Goal: Task Accomplishment & Management: Manage account settings

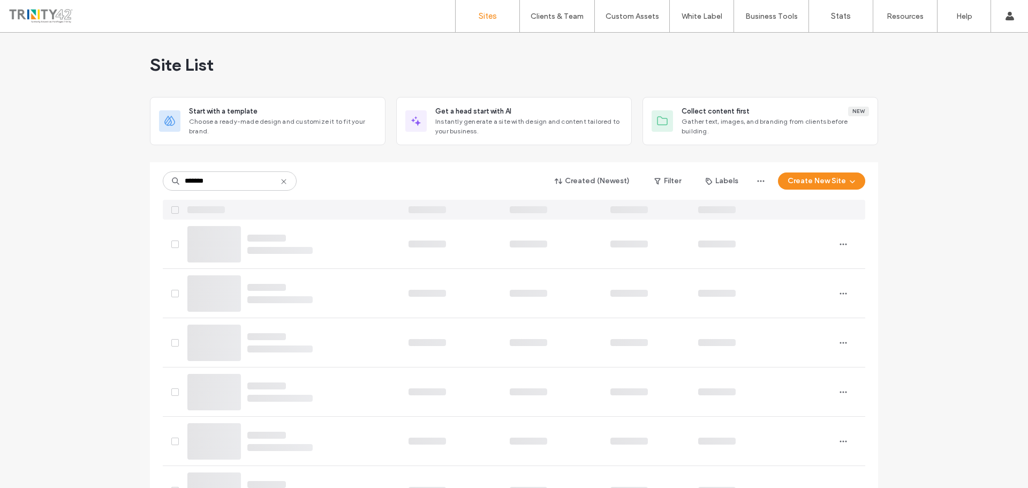
type input "*******"
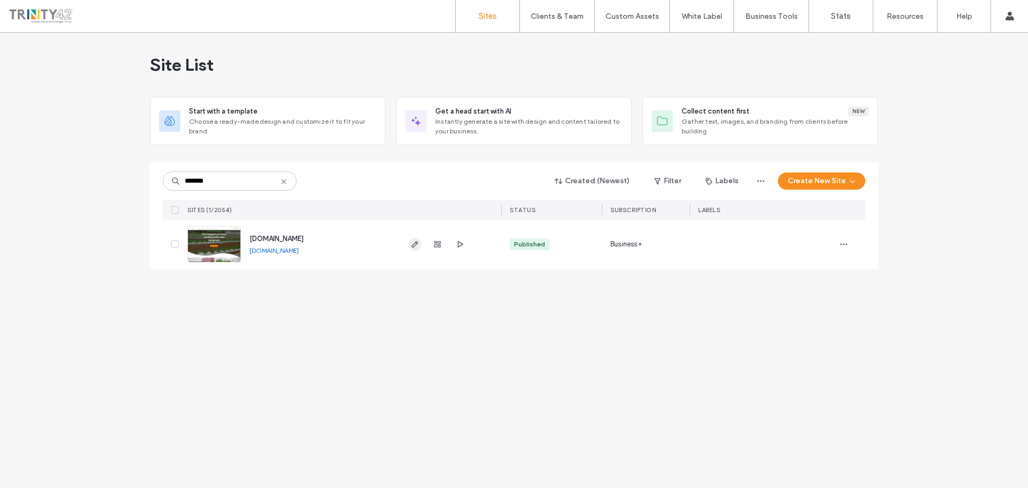
click at [412, 249] on span "button" at bounding box center [414, 244] width 13 height 13
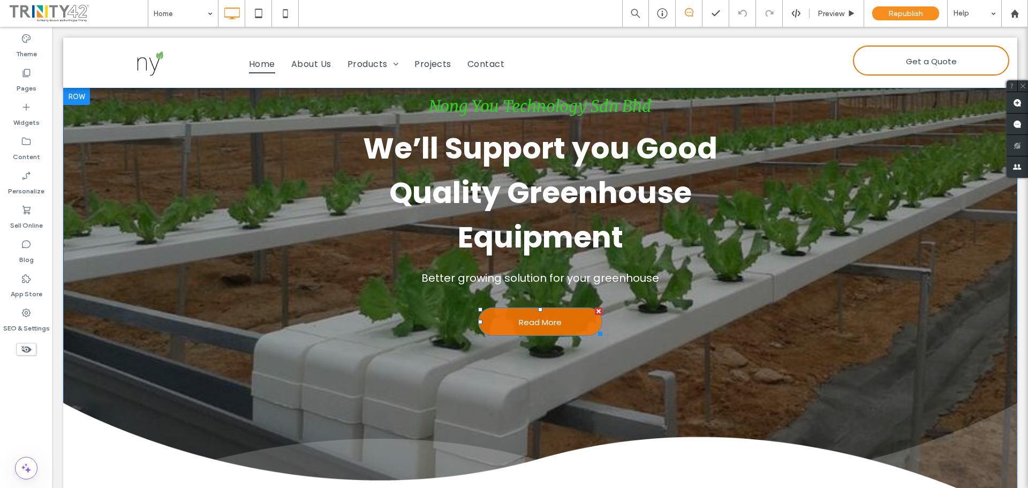
click at [588, 324] on link "Read More" at bounding box center [540, 321] width 124 height 28
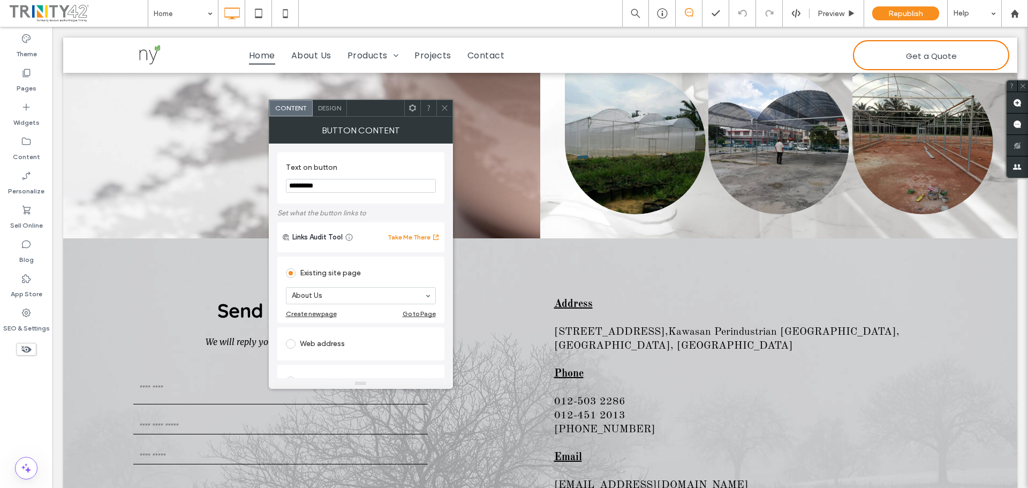
scroll to position [852, 0]
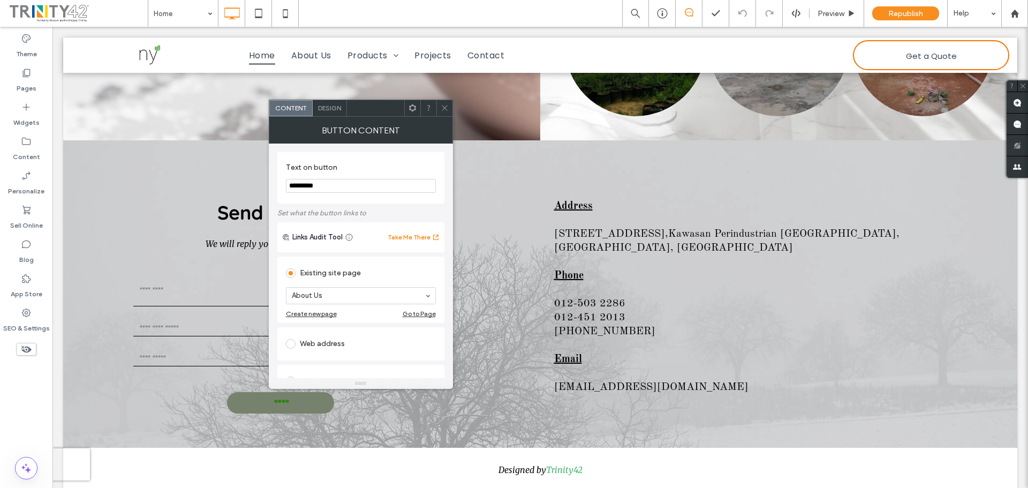
click at [304, 408] on input "****" at bounding box center [281, 402] width 105 height 21
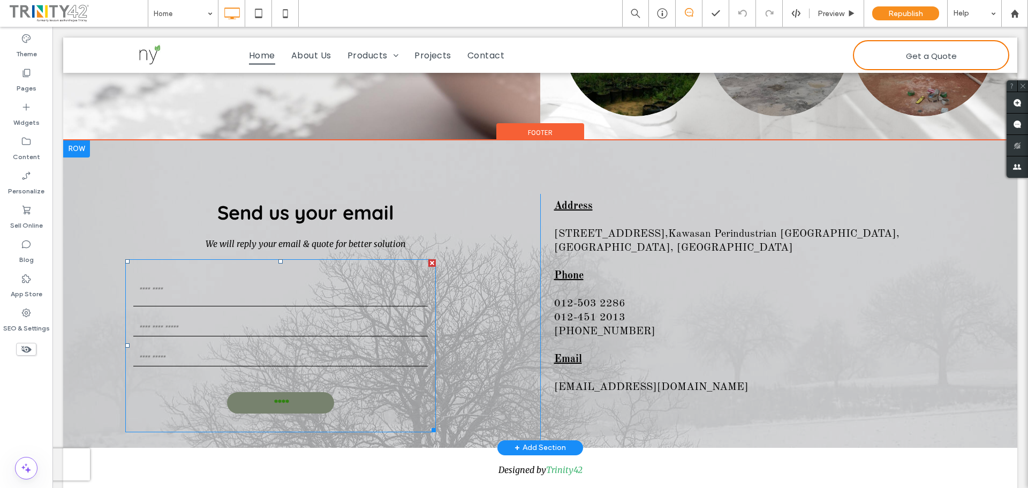
click at [305, 398] on input "****" at bounding box center [281, 402] width 105 height 21
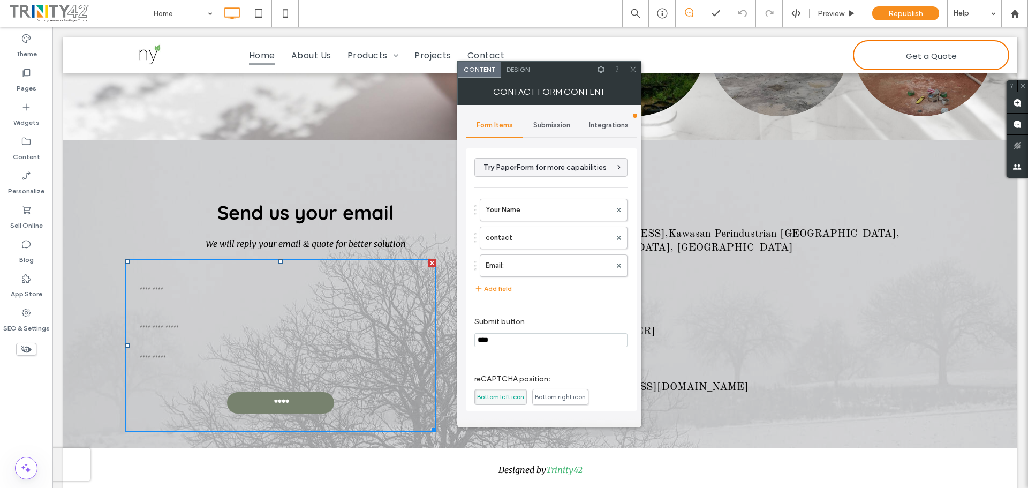
click at [554, 124] on span "Submission" at bounding box center [551, 125] width 37 height 9
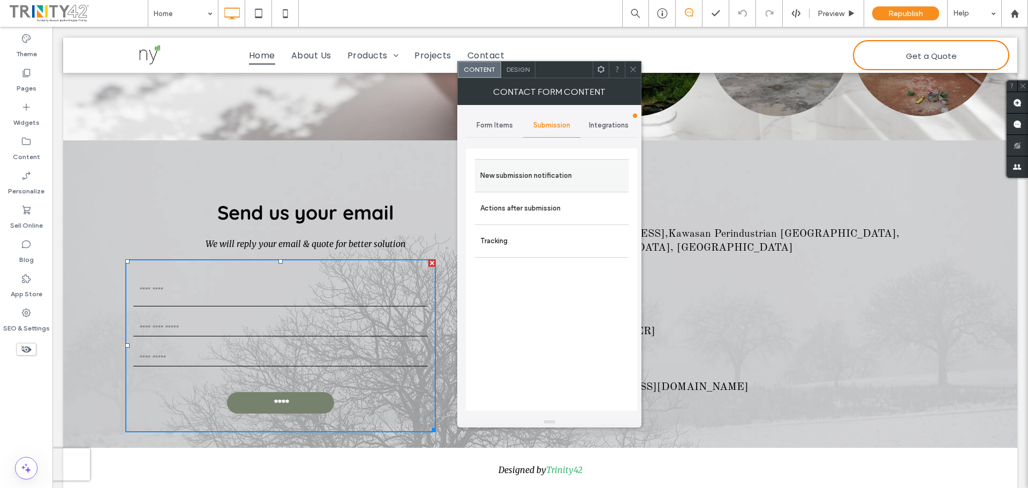
click at [554, 172] on label "New submission notification" at bounding box center [551, 175] width 143 height 21
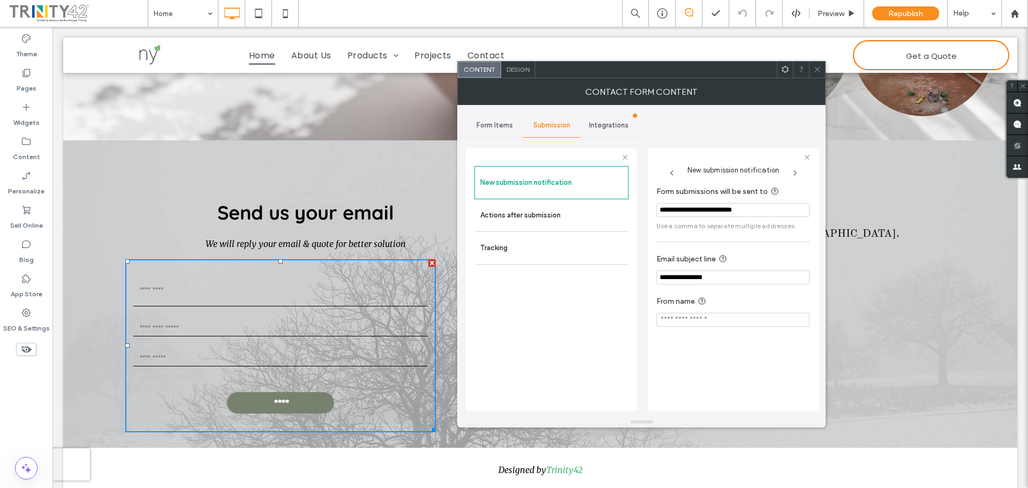
click at [818, 70] on icon at bounding box center [817, 69] width 8 height 8
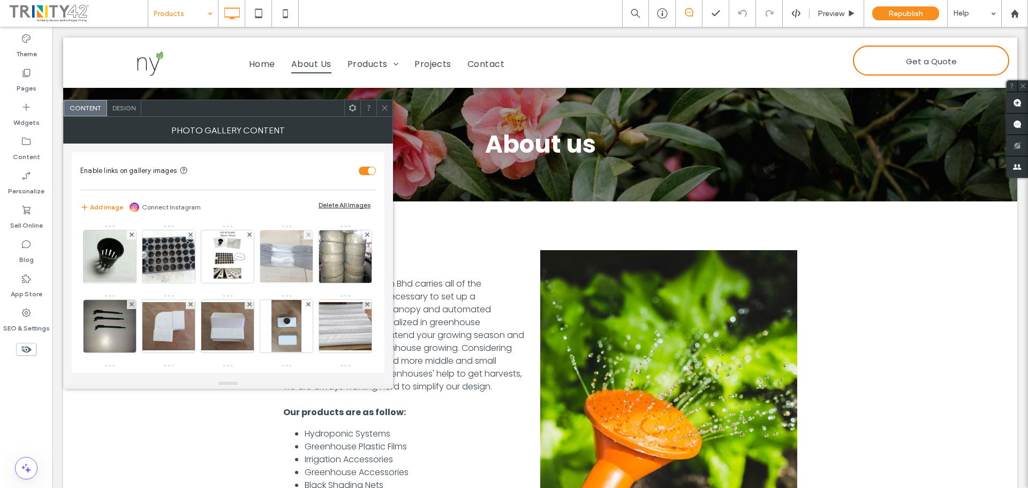
click at [110, 268] on img at bounding box center [110, 256] width 70 height 52
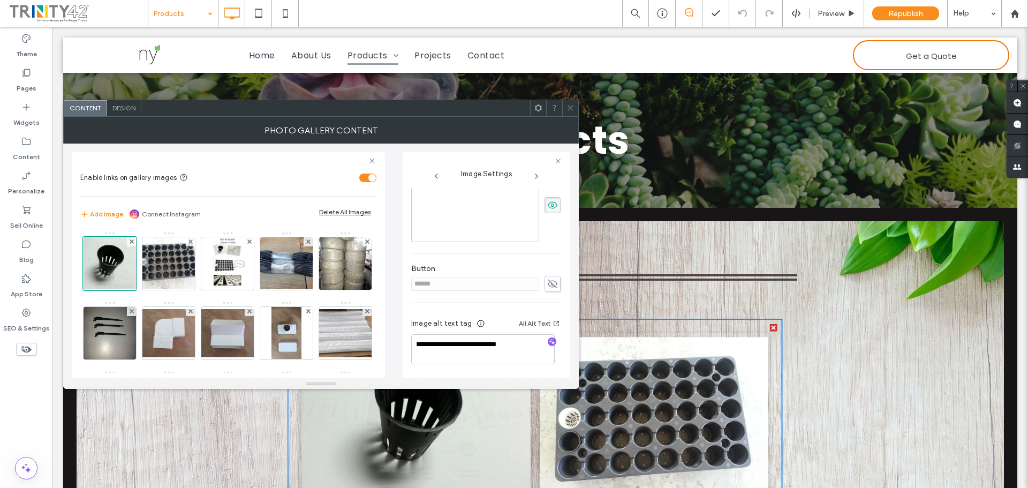
scroll to position [146, 0]
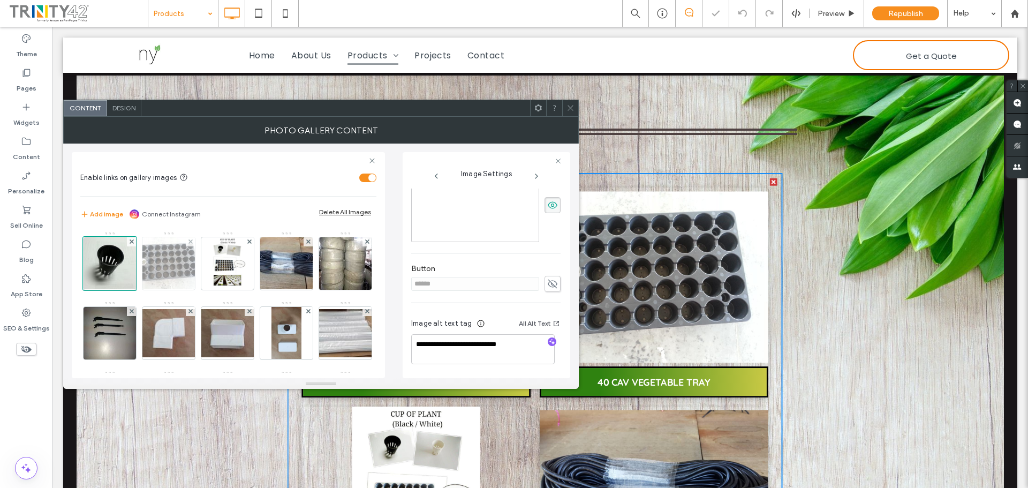
click at [167, 278] on img at bounding box center [169, 263] width 70 height 52
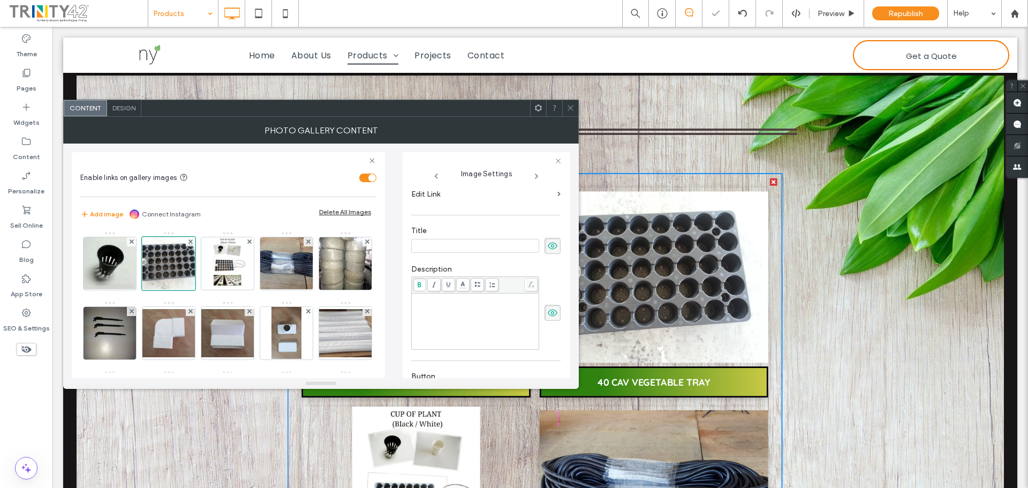
scroll to position [276, 0]
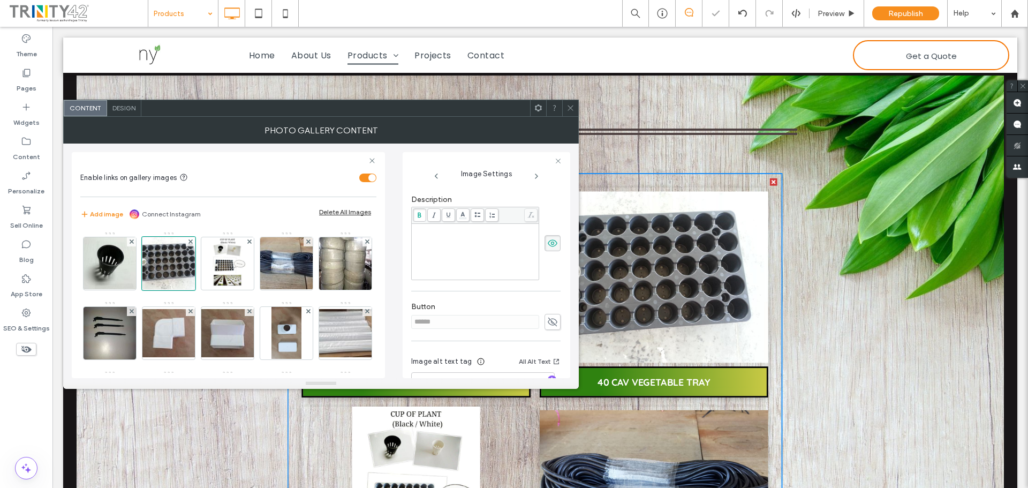
click at [568, 107] on icon at bounding box center [570, 108] width 8 height 8
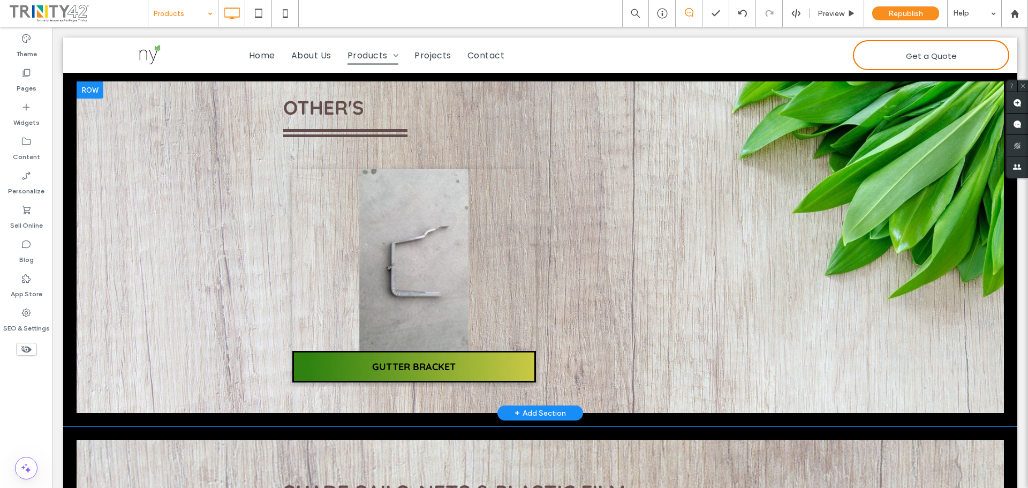
scroll to position [9782, 0]
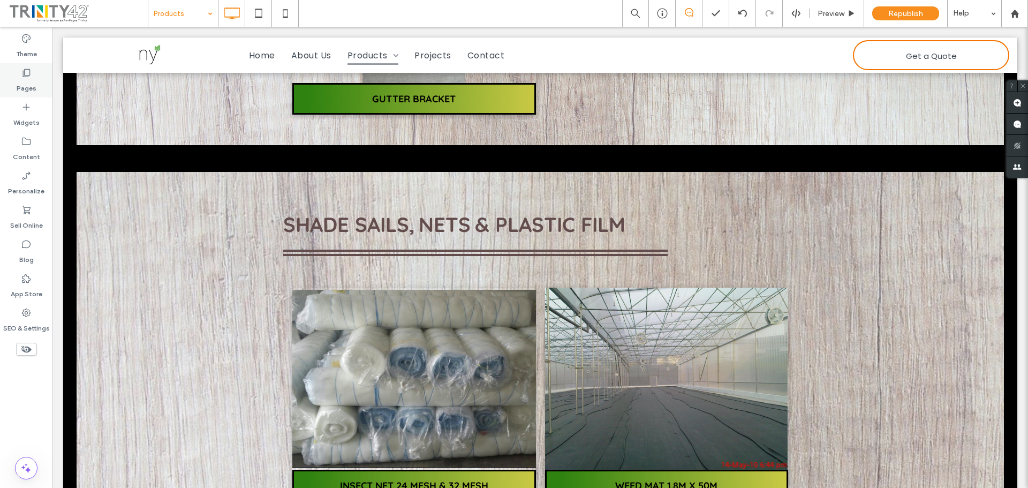
click at [26, 88] on label "Pages" at bounding box center [27, 85] width 20 height 15
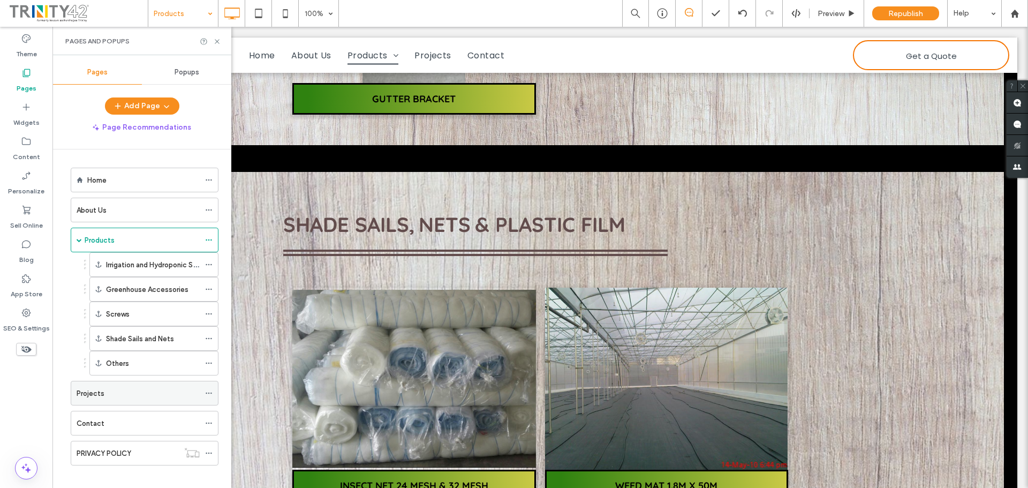
click at [135, 393] on div "Projects" at bounding box center [138, 393] width 123 height 11
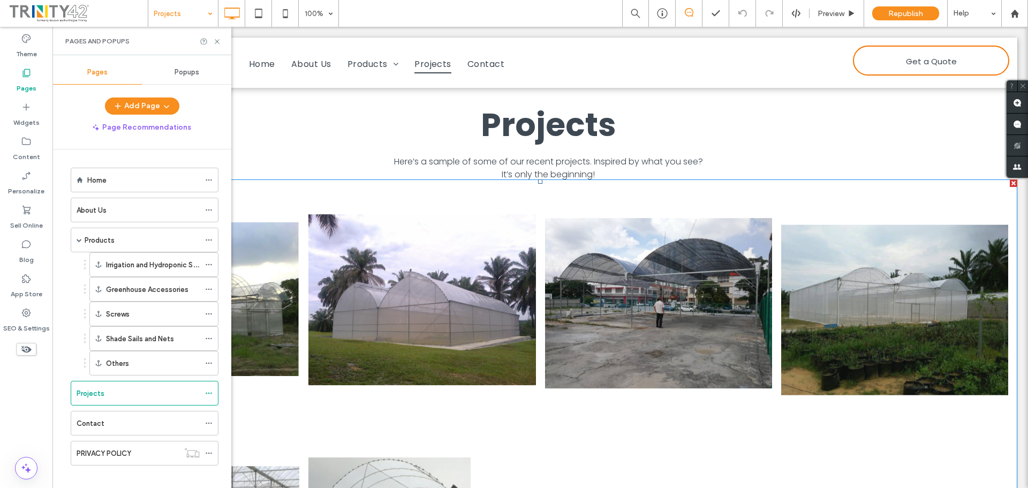
click at [599, 331] on link at bounding box center [658, 298] width 227 height 221
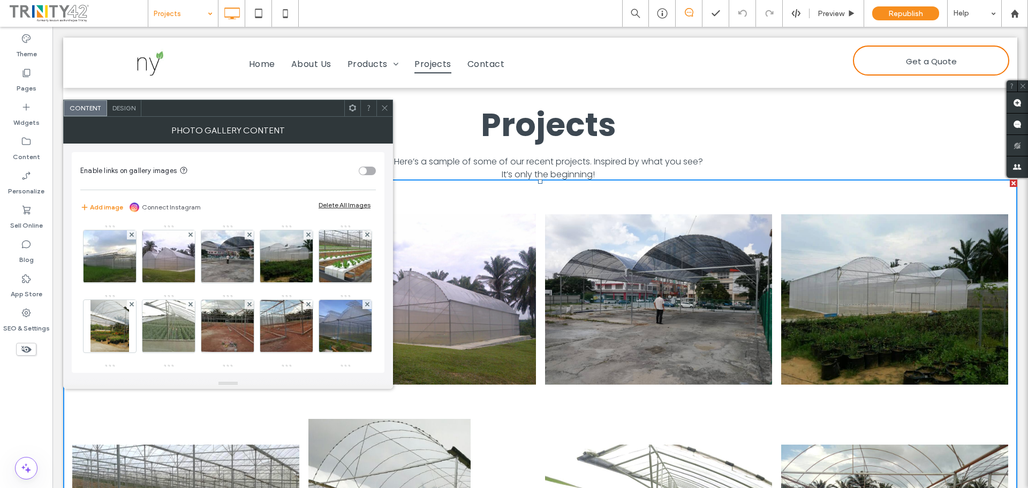
click at [388, 105] on icon at bounding box center [385, 108] width 8 height 8
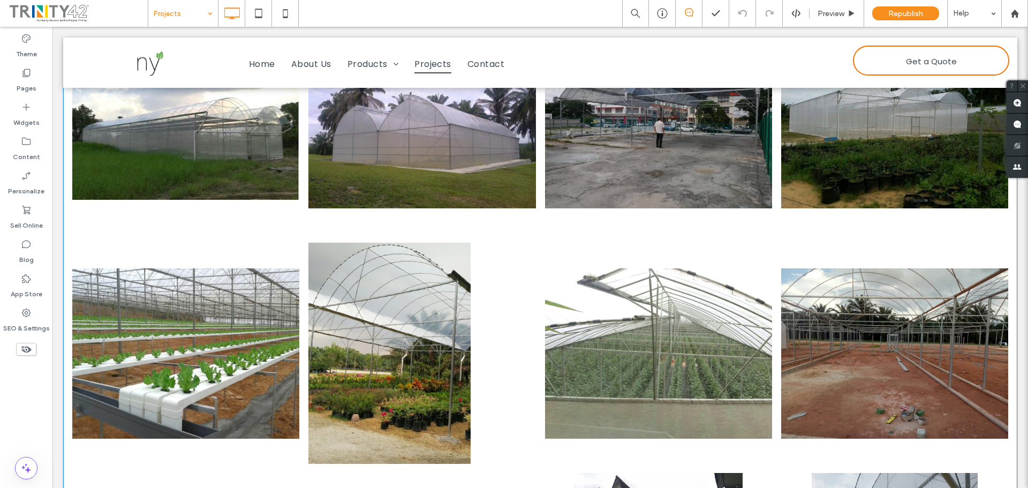
scroll to position [54, 0]
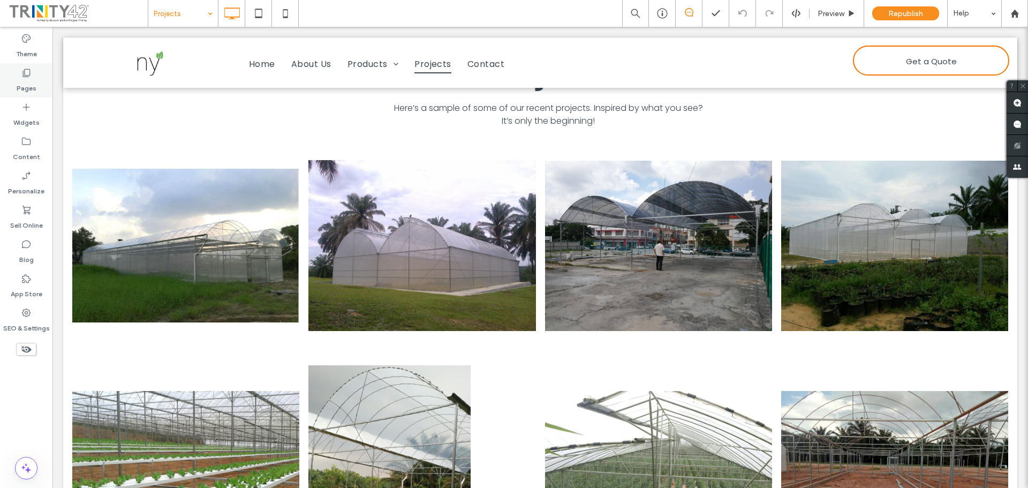
click at [15, 78] on div "Pages" at bounding box center [26, 80] width 52 height 34
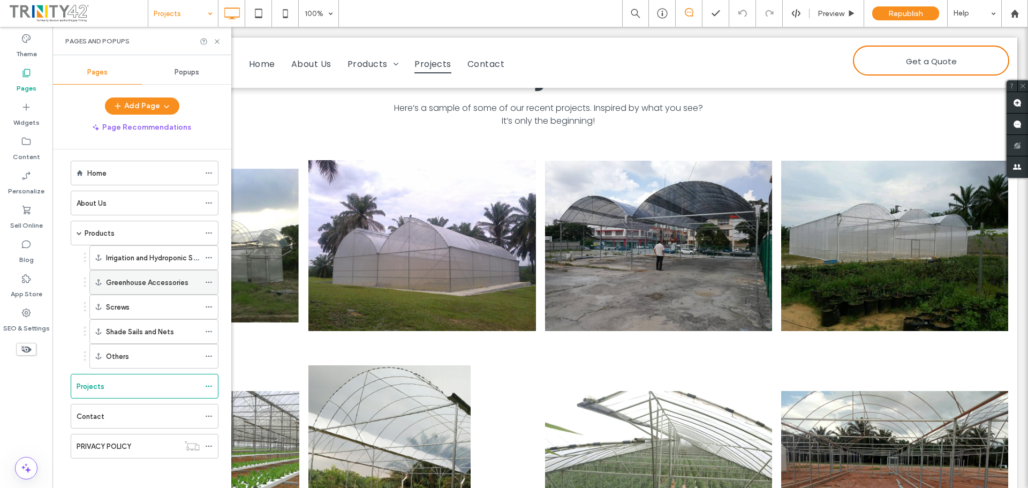
scroll to position [10, 0]
click at [119, 419] on div "Contact" at bounding box center [138, 414] width 123 height 24
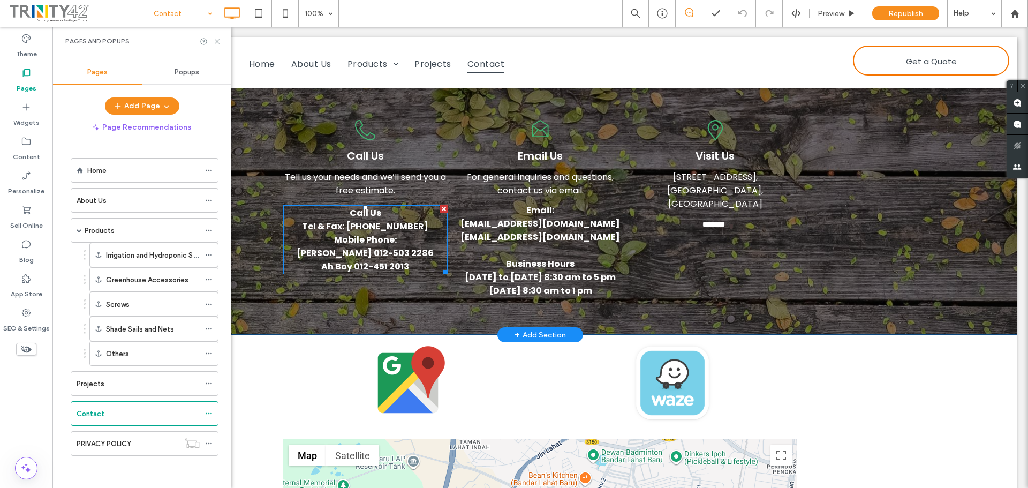
click at [354, 243] on b "Mobile Phone:" at bounding box center [365, 239] width 63 height 12
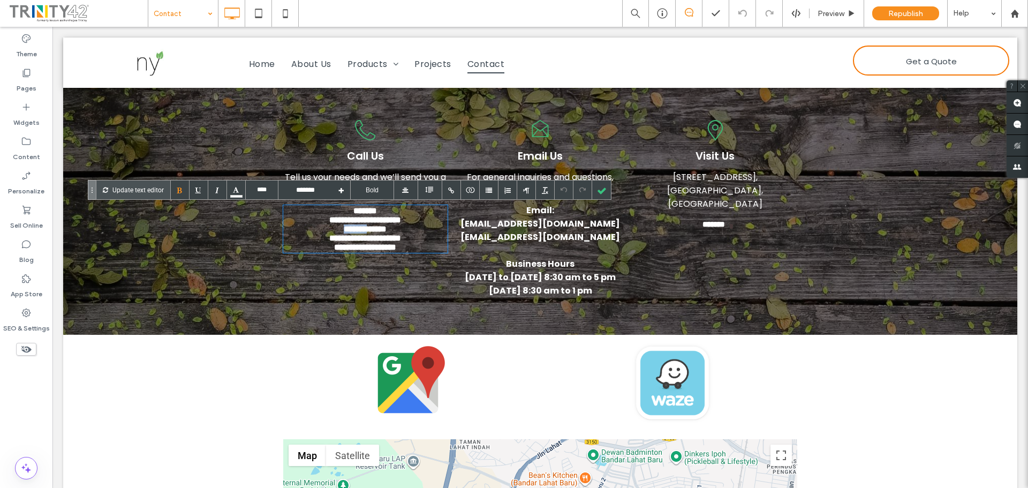
click at [319, 233] on div "**********" at bounding box center [365, 228] width 164 height 9
click at [600, 185] on div at bounding box center [601, 189] width 19 height 19
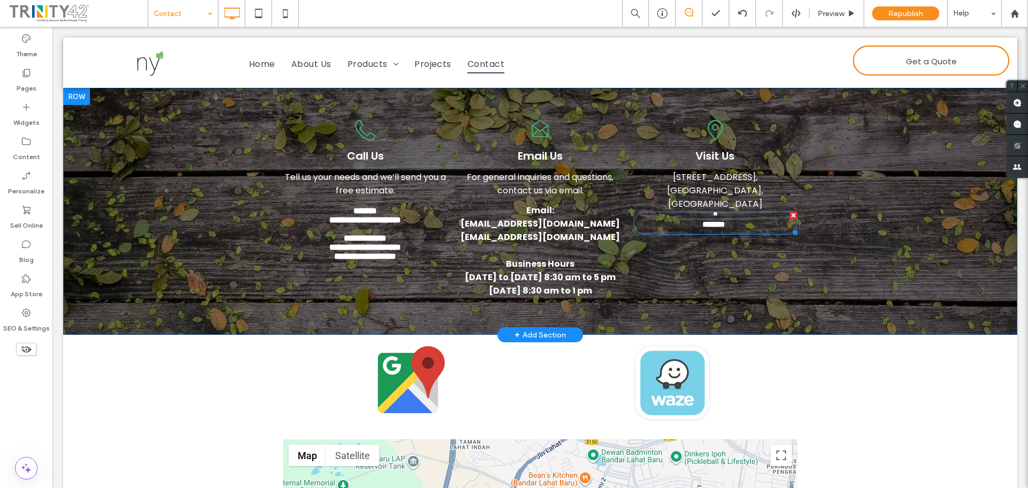
click at [746, 220] on link "*******" at bounding box center [715, 222] width 164 height 23
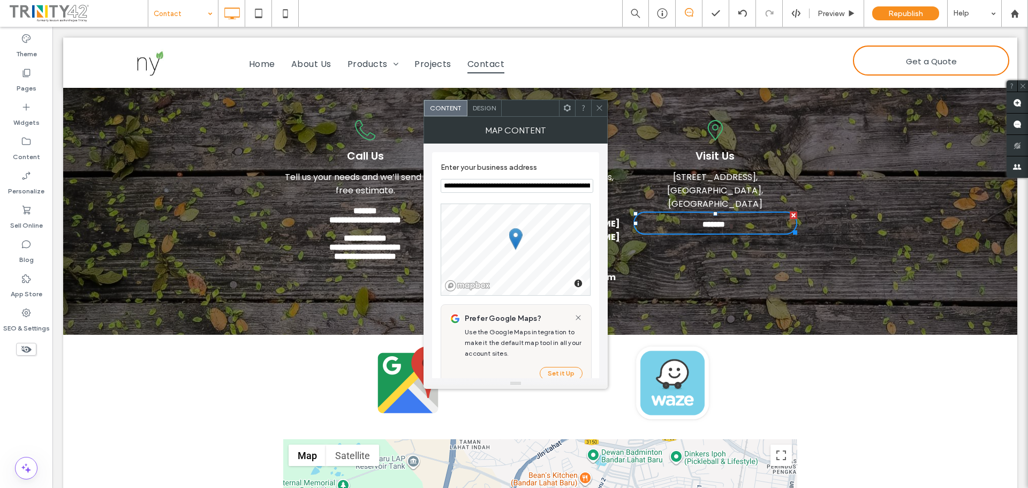
click at [487, 105] on span "Design" at bounding box center [484, 108] width 23 height 8
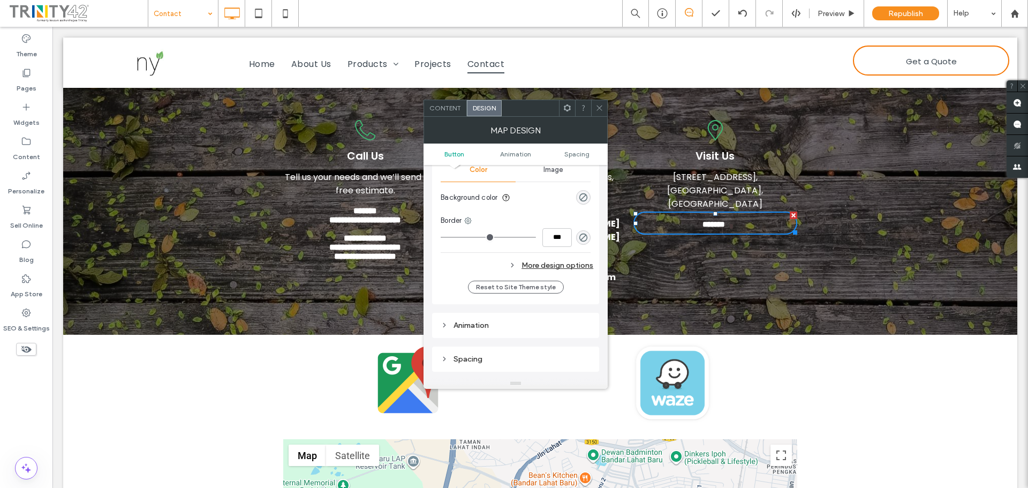
scroll to position [321, 0]
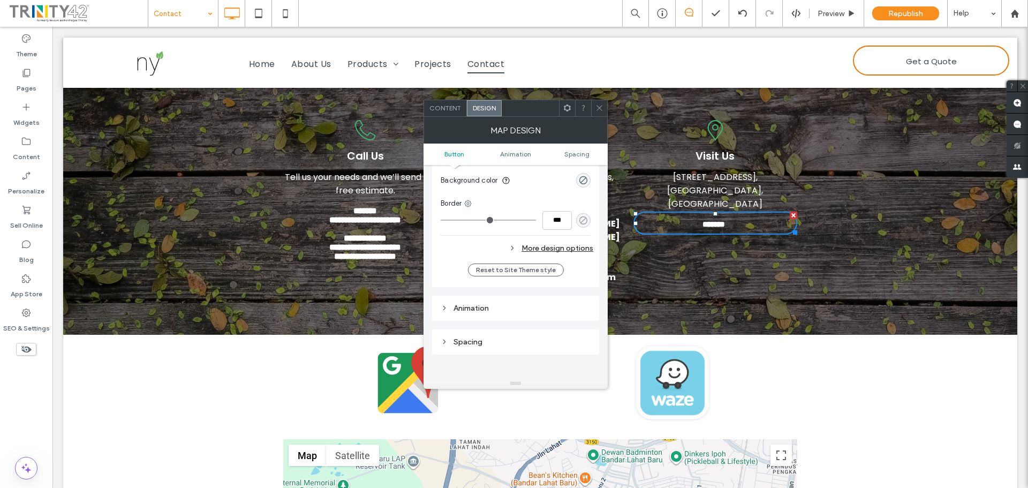
click at [580, 218] on use "rgba(0, 0, 0, 0)" at bounding box center [583, 220] width 8 height 8
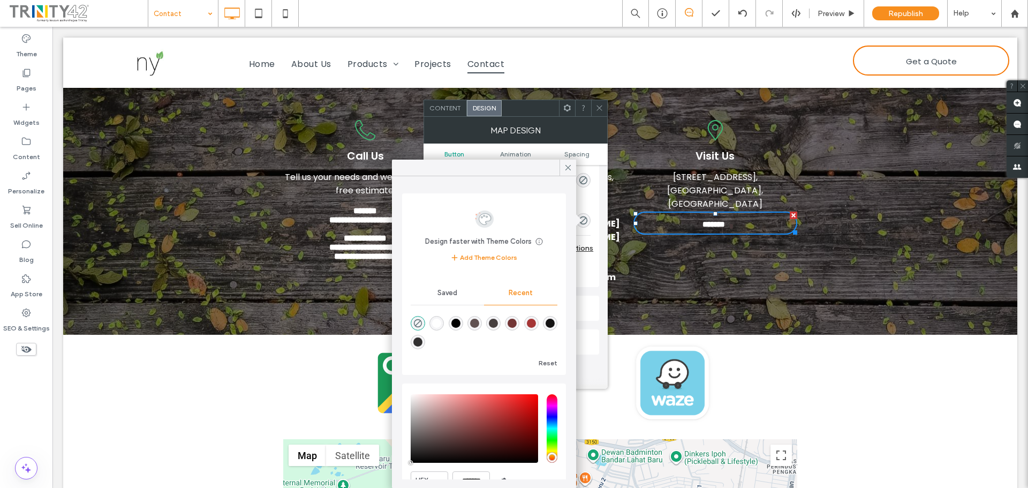
click at [437, 319] on div "rgba(255, 255, 255, 1)" at bounding box center [436, 323] width 9 height 9
type input "*"
type input "***"
type input "*******"
type input "***"
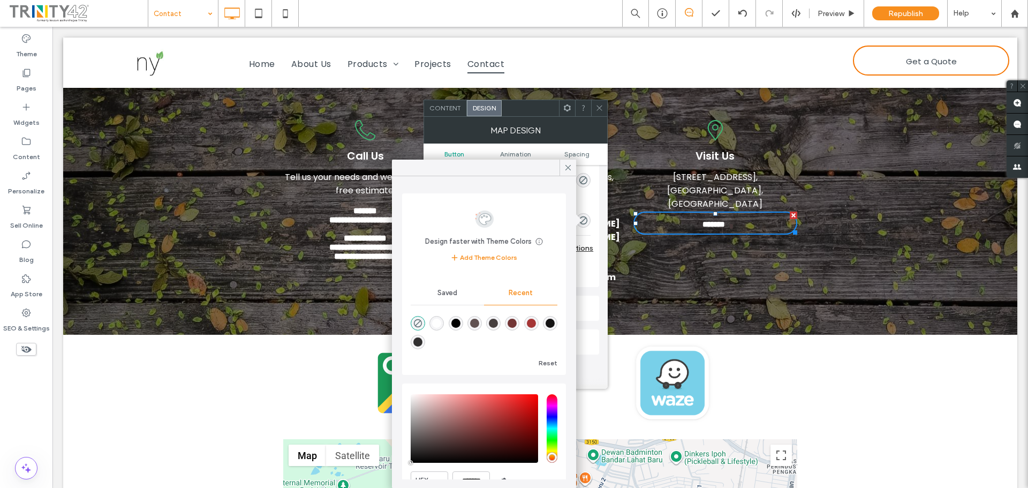
type input "****"
click at [566, 165] on use at bounding box center [567, 167] width 5 height 5
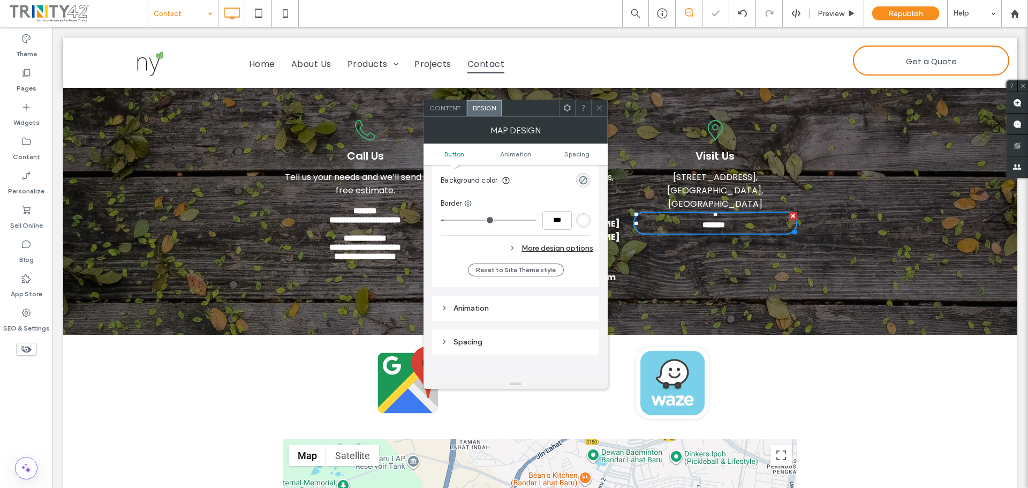
click at [741, 257] on div "location_20 Visit Us No. 29, Persiaran Industri Lahat 9, Kawasan Perindustrian …" at bounding box center [715, 211] width 164 height 183
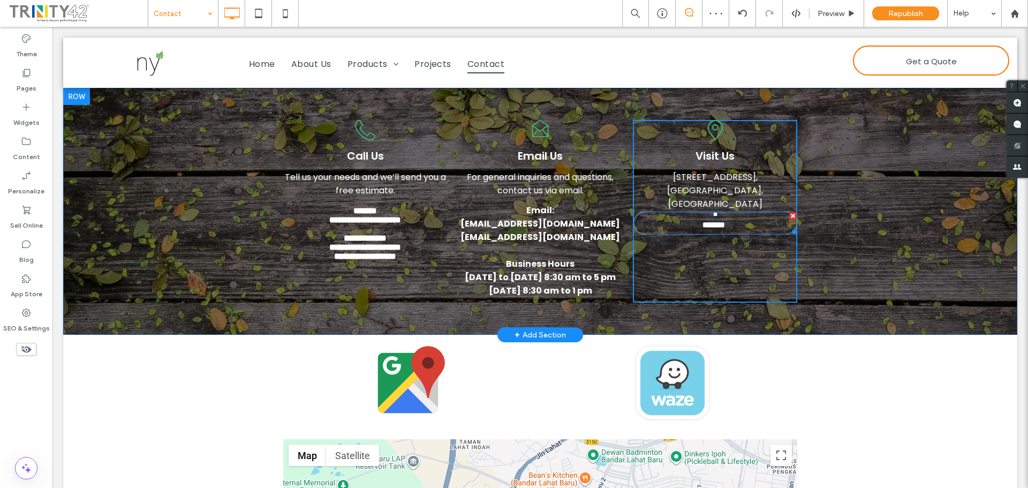
click at [694, 222] on link "*******" at bounding box center [715, 222] width 164 height 23
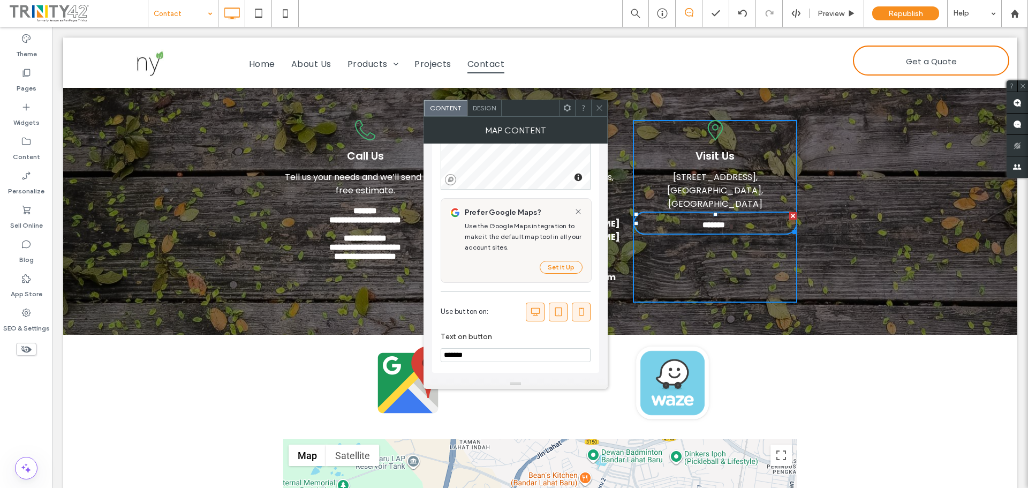
scroll to position [0, 0]
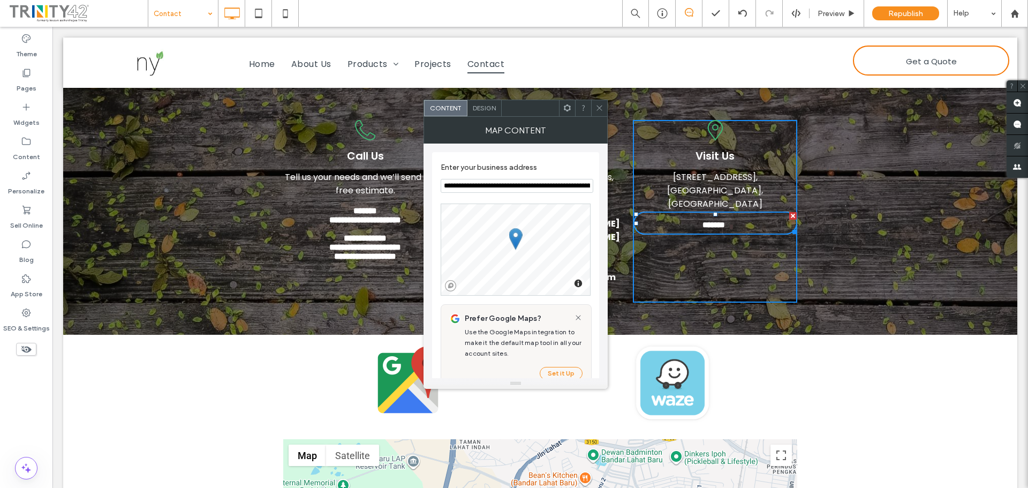
click at [488, 104] on span "Design" at bounding box center [484, 108] width 23 height 8
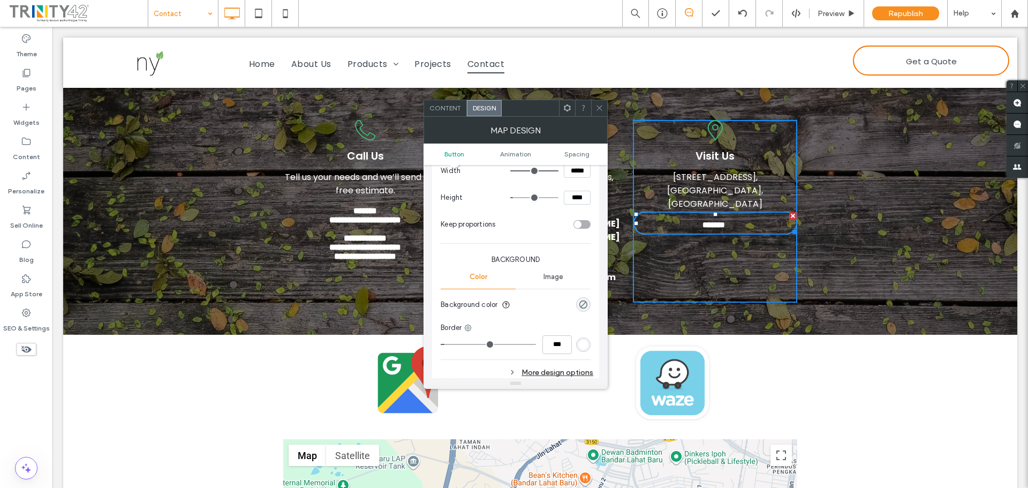
scroll to position [268, 0]
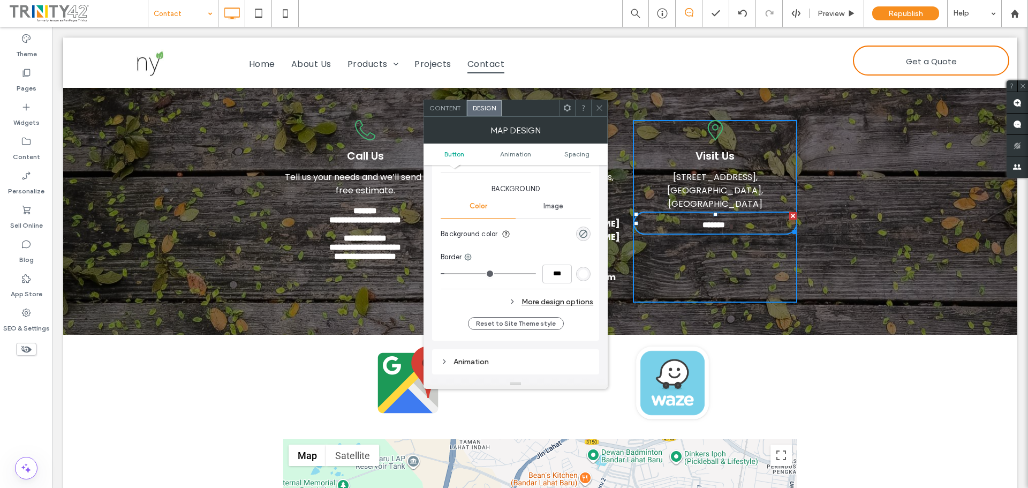
type input "*"
type input "***"
type input "*"
click at [441, 273] on input "range" at bounding box center [488, 273] width 95 height 1
click at [836, 375] on div "Click To Paste Click To Paste Row + Add Section" at bounding box center [540, 383] width 954 height 96
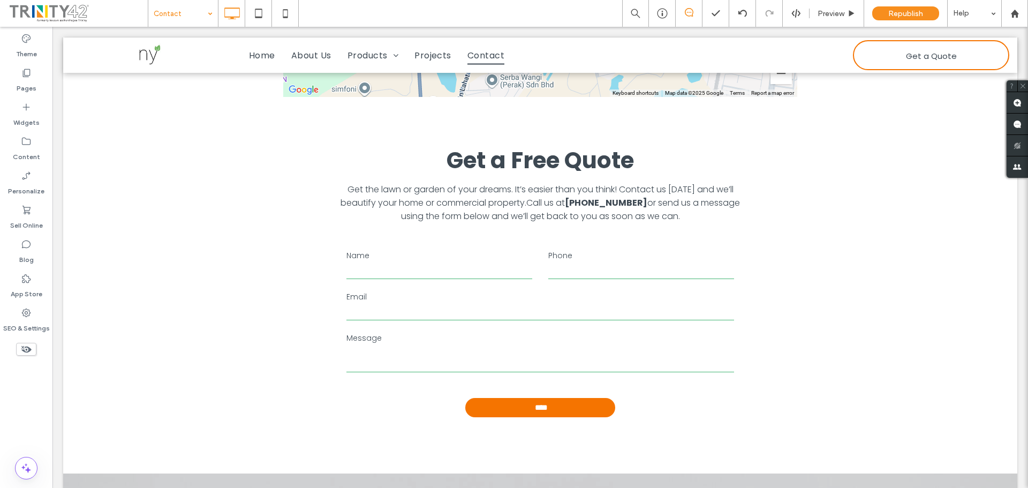
scroll to position [589, 0]
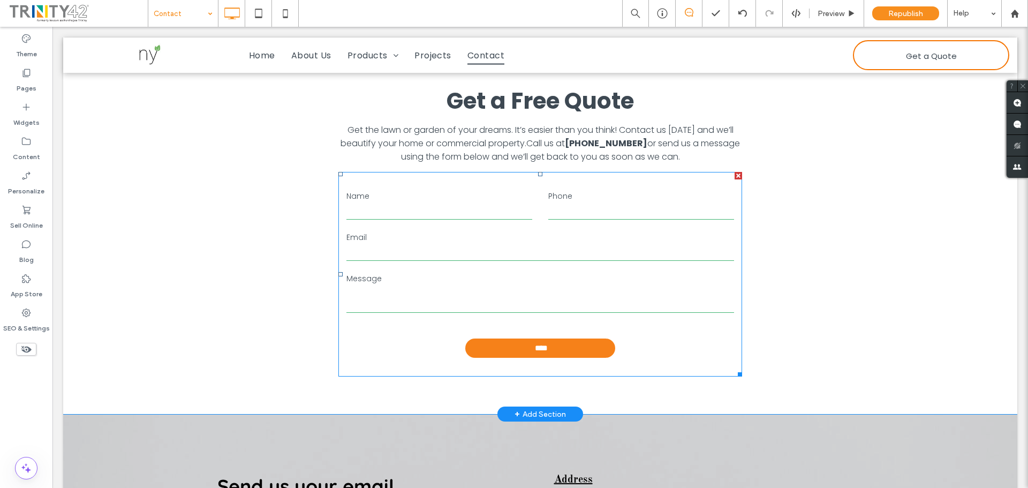
click at [579, 351] on input "****" at bounding box center [541, 347] width 147 height 19
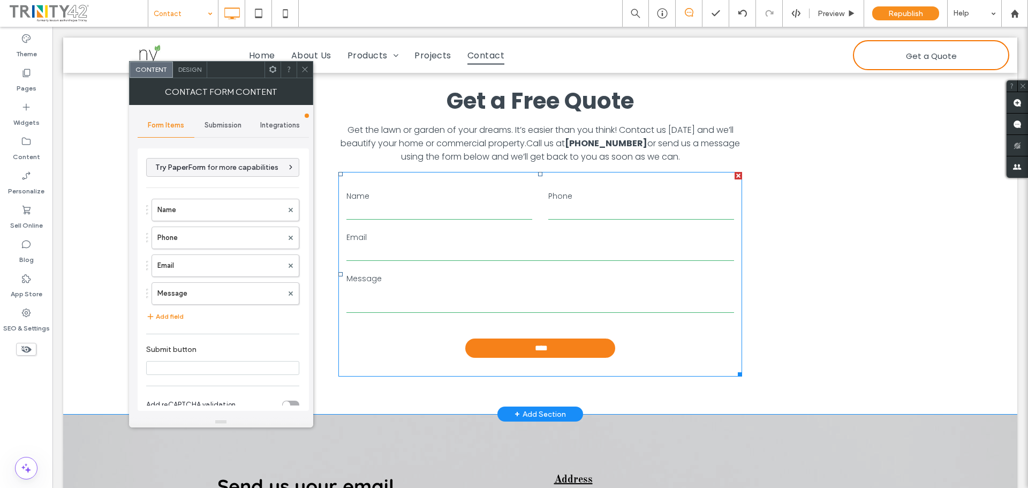
type input "****"
type input "**********"
click at [579, 351] on input "****" at bounding box center [541, 347] width 147 height 19
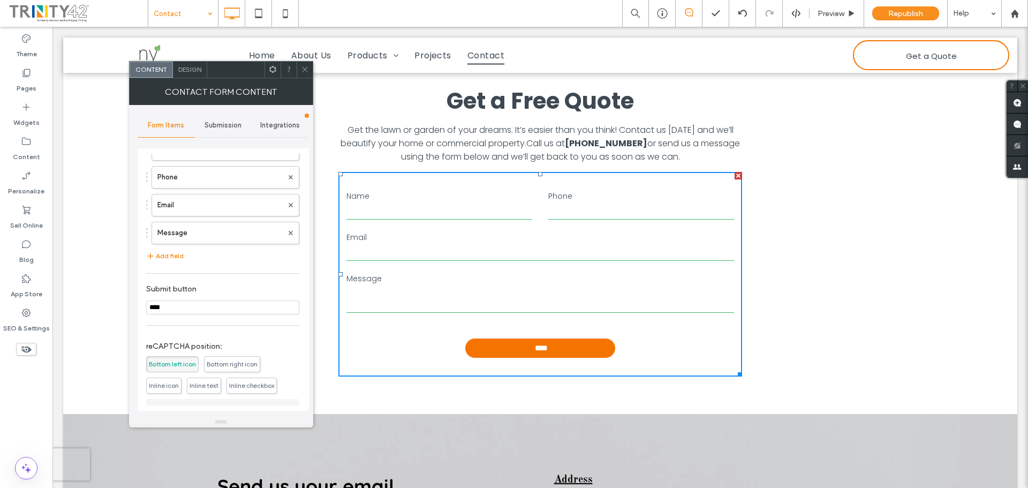
scroll to position [140, 0]
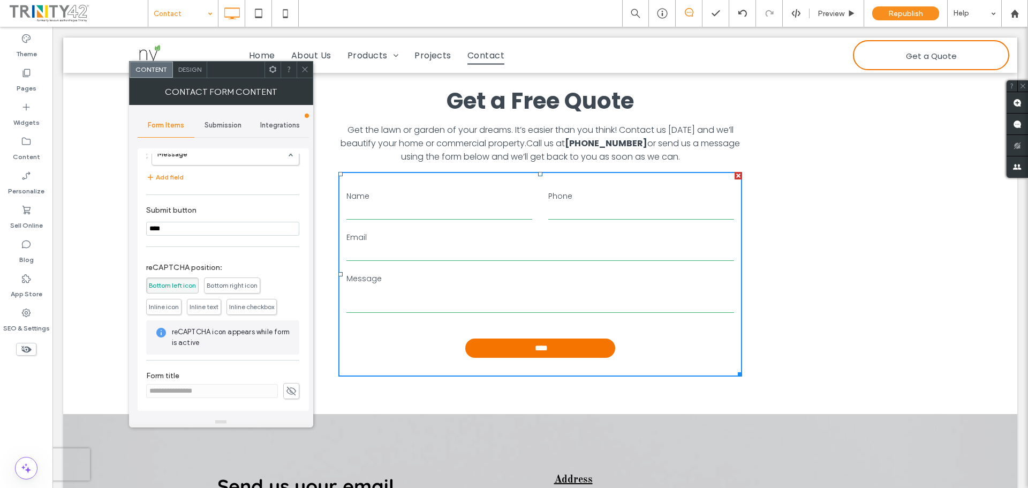
click at [190, 69] on span "Design" at bounding box center [189, 69] width 23 height 8
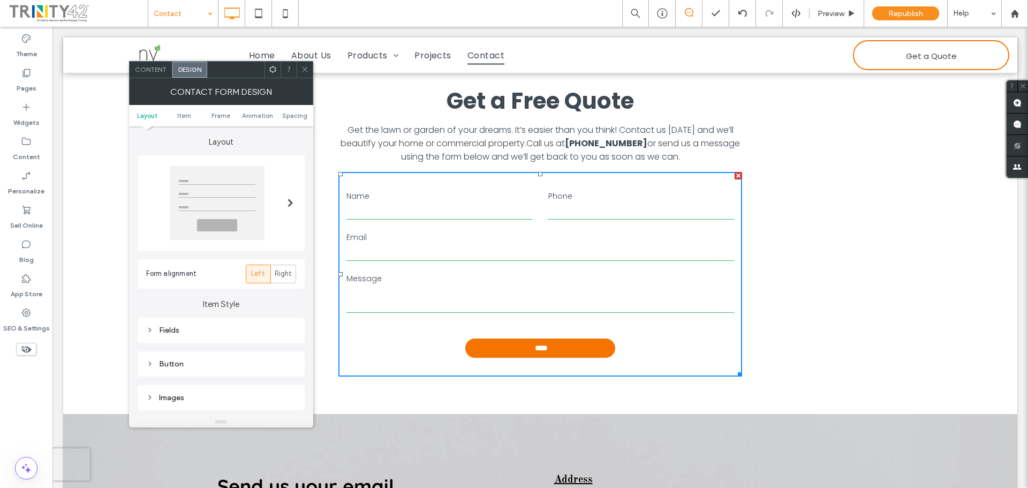
click at [147, 67] on span "Content" at bounding box center [151, 69] width 32 height 8
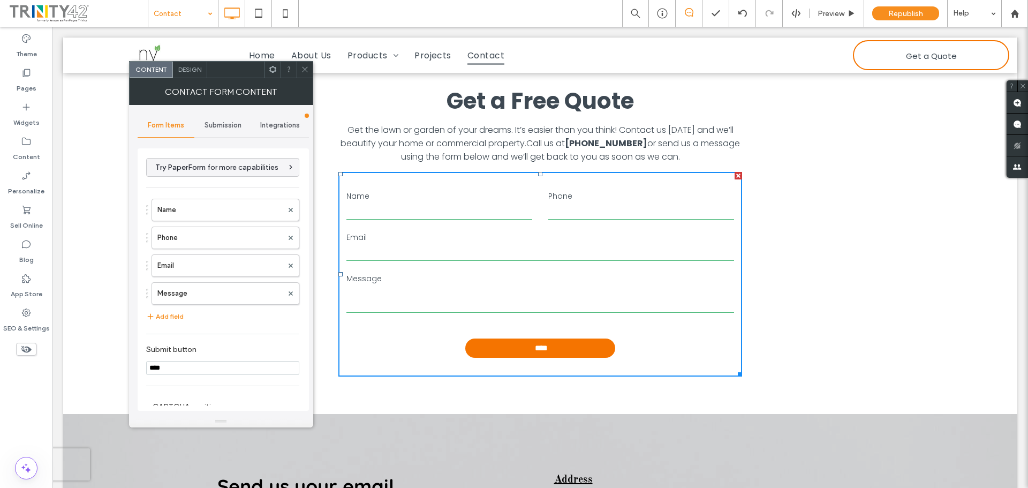
click at [226, 121] on span "Submission" at bounding box center [223, 125] width 37 height 9
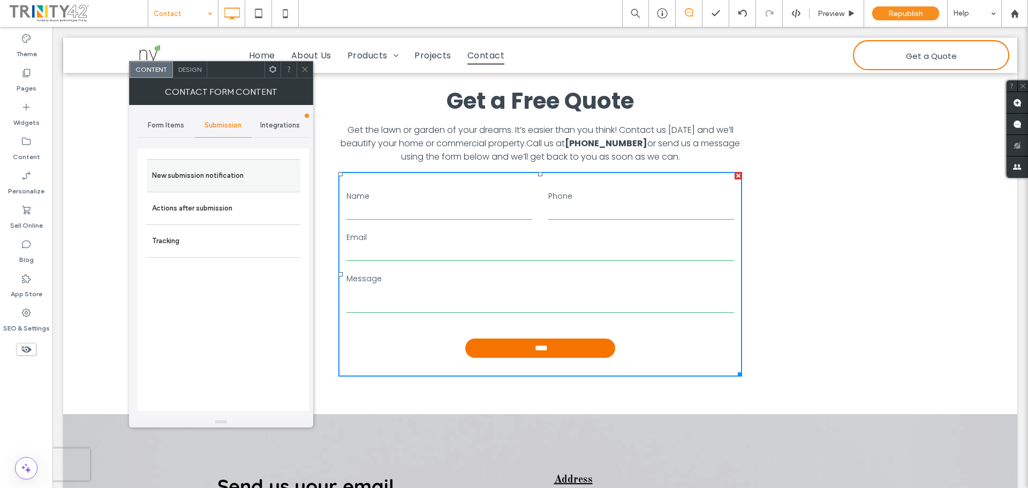
click at [259, 170] on label "New submission notification" at bounding box center [223, 175] width 143 height 21
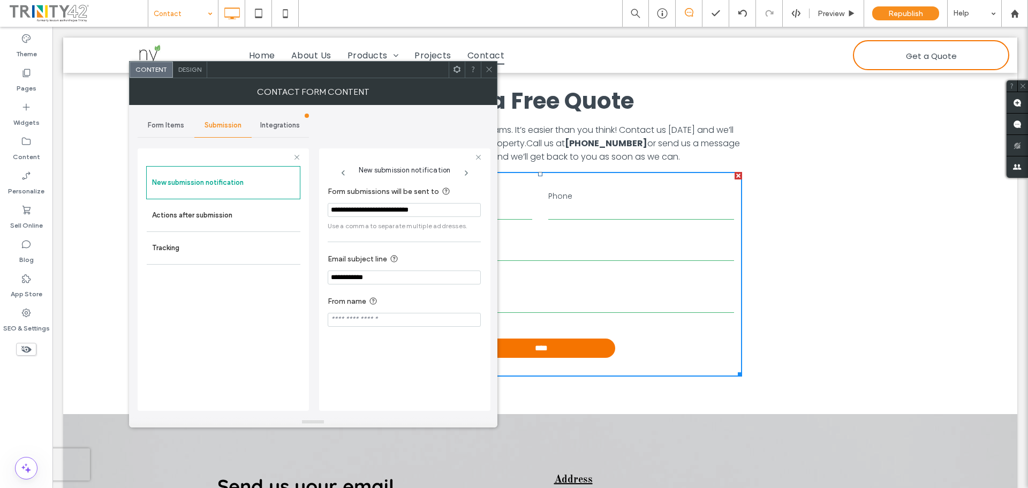
click at [490, 70] on icon at bounding box center [489, 69] width 8 height 8
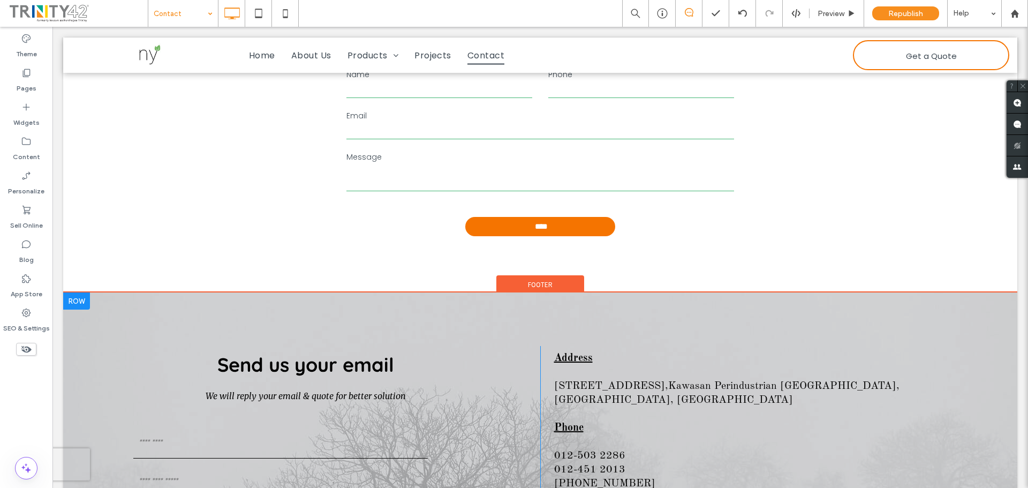
scroll to position [603, 0]
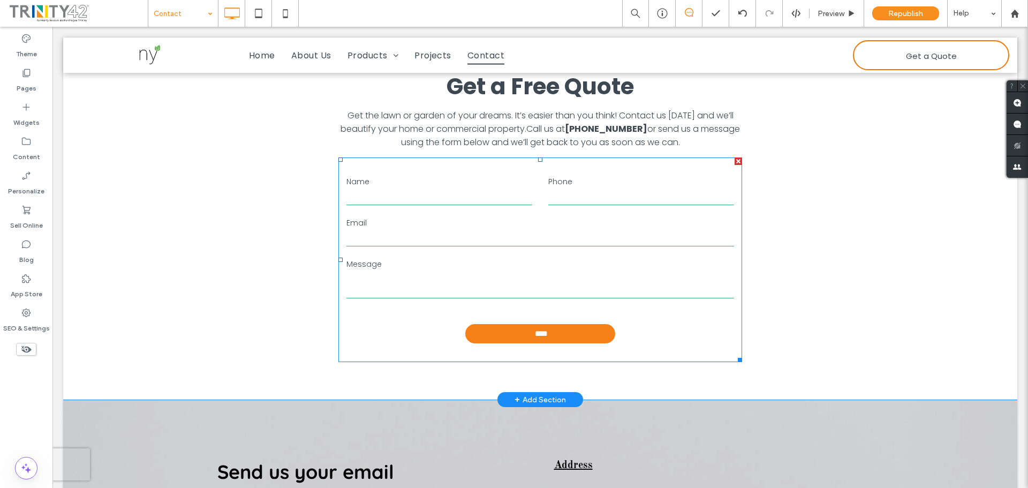
click at [554, 336] on input "****" at bounding box center [541, 333] width 147 height 19
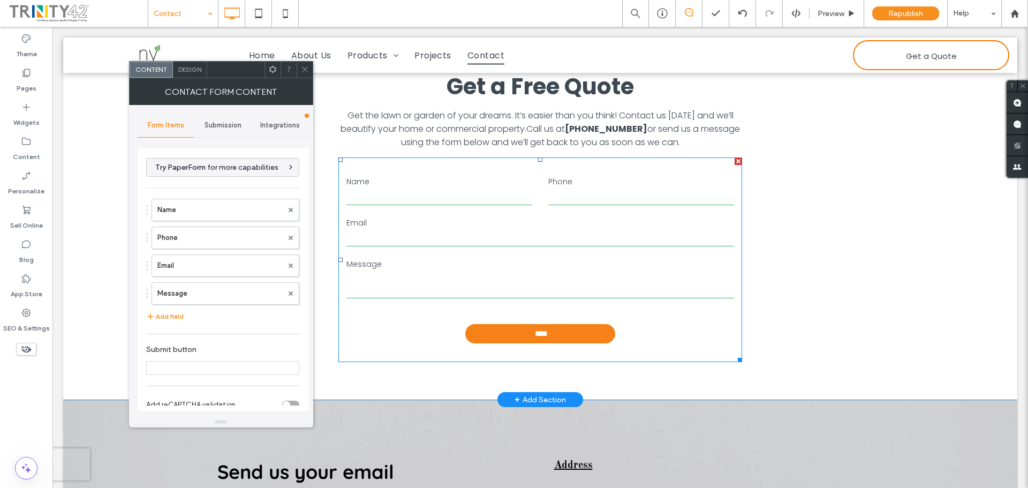
type input "****"
type input "**********"
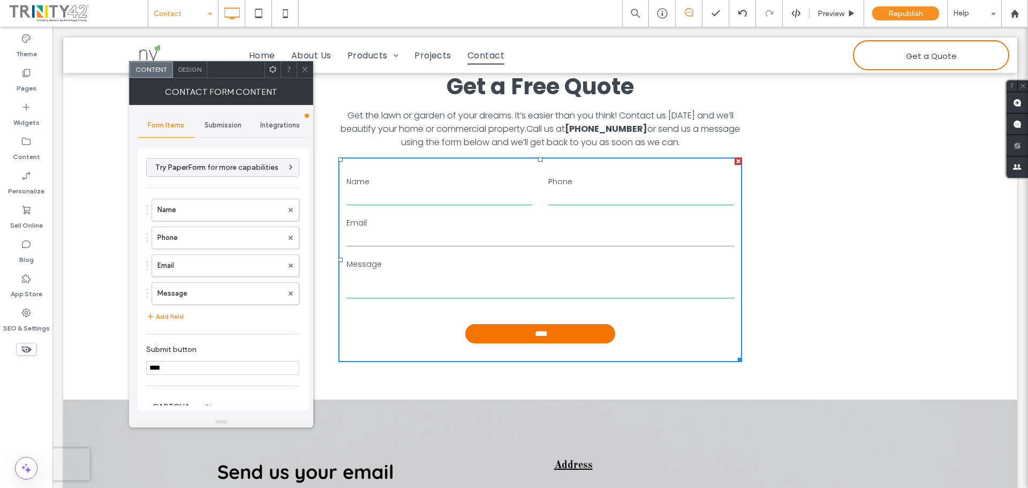
click at [226, 115] on div "Submission" at bounding box center [222, 125] width 57 height 24
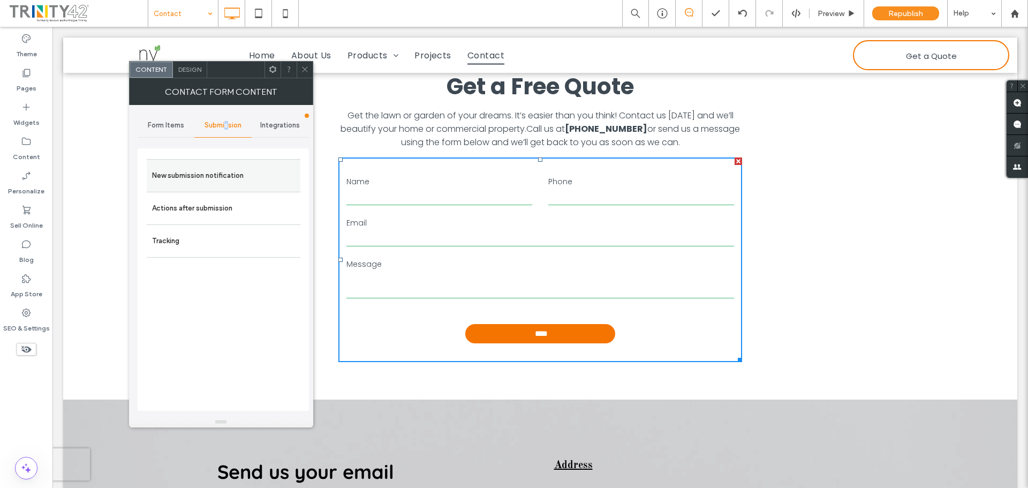
click at [210, 175] on label "New submission notification" at bounding box center [223, 175] width 143 height 21
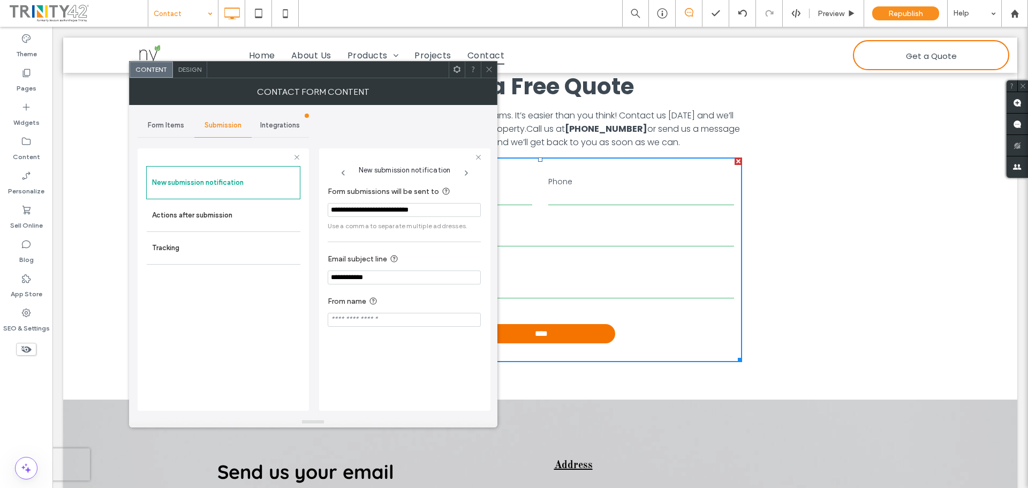
click at [488, 70] on icon at bounding box center [489, 69] width 8 height 8
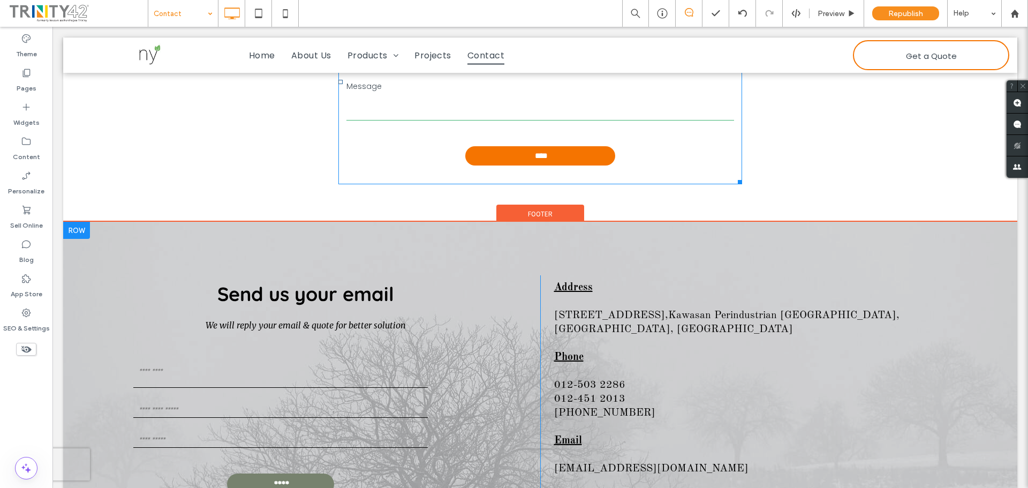
scroll to position [871, 0]
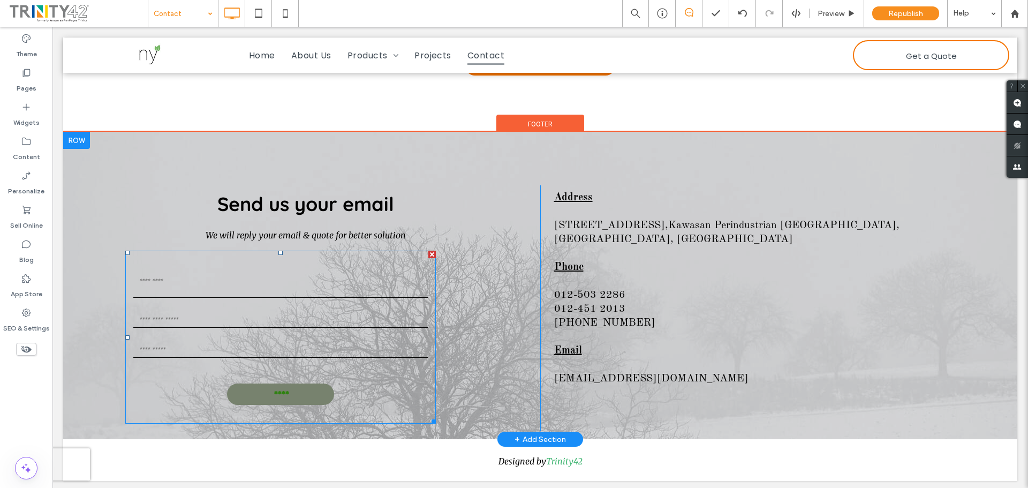
click at [291, 395] on input "****" at bounding box center [281, 393] width 105 height 21
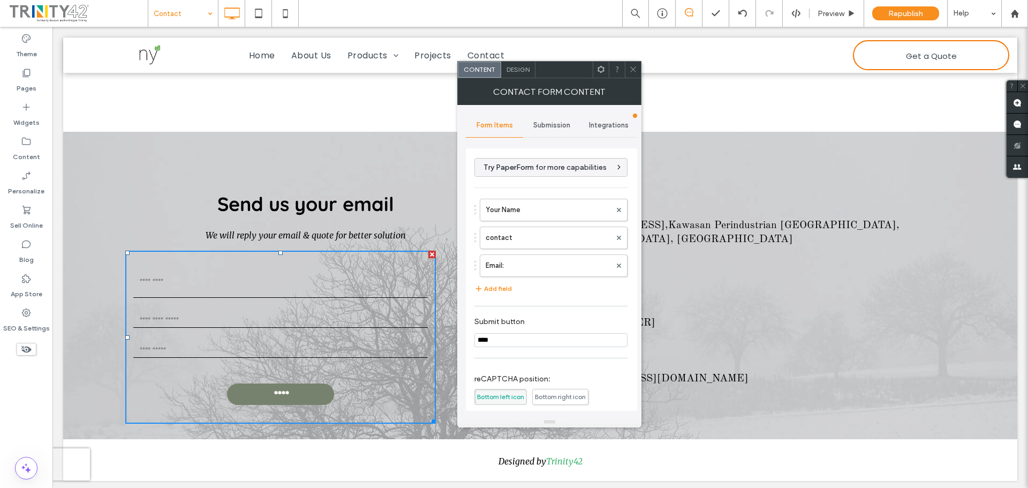
click at [548, 117] on div "Submission" at bounding box center [551, 125] width 57 height 24
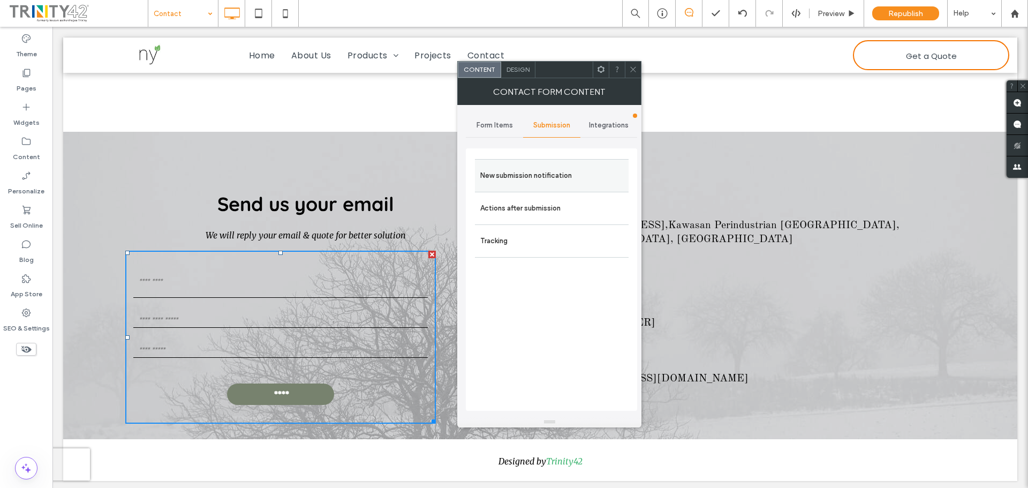
click at [547, 168] on label "New submission notification" at bounding box center [551, 175] width 143 height 21
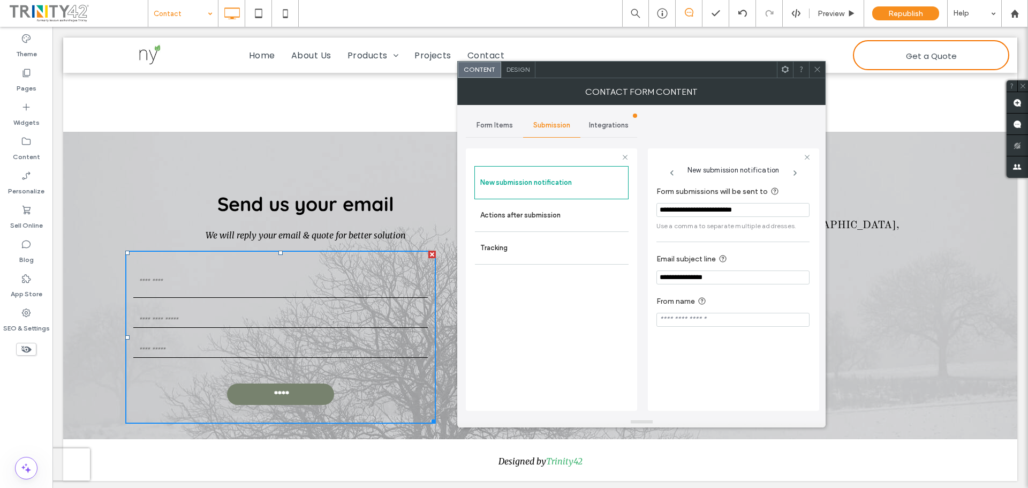
click at [816, 66] on icon at bounding box center [817, 69] width 8 height 8
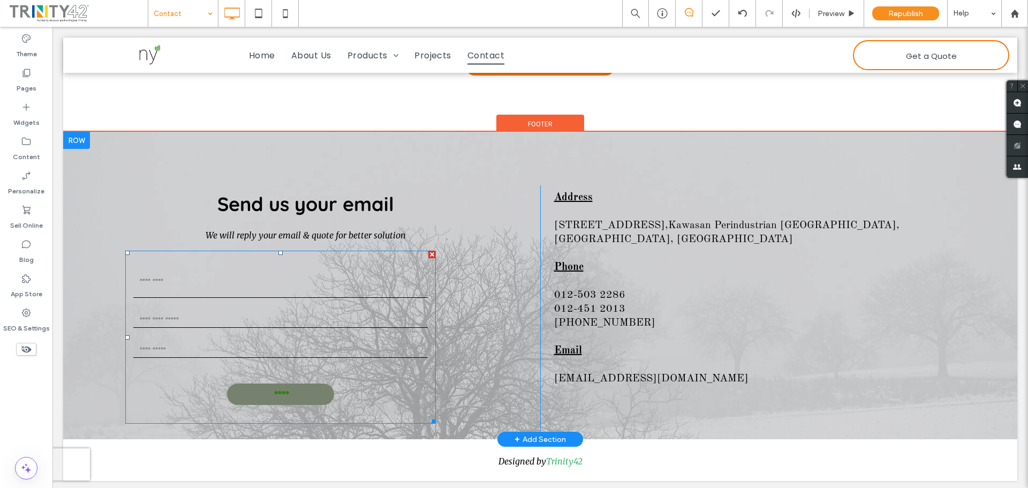
click at [302, 400] on input "****" at bounding box center [281, 393] width 105 height 21
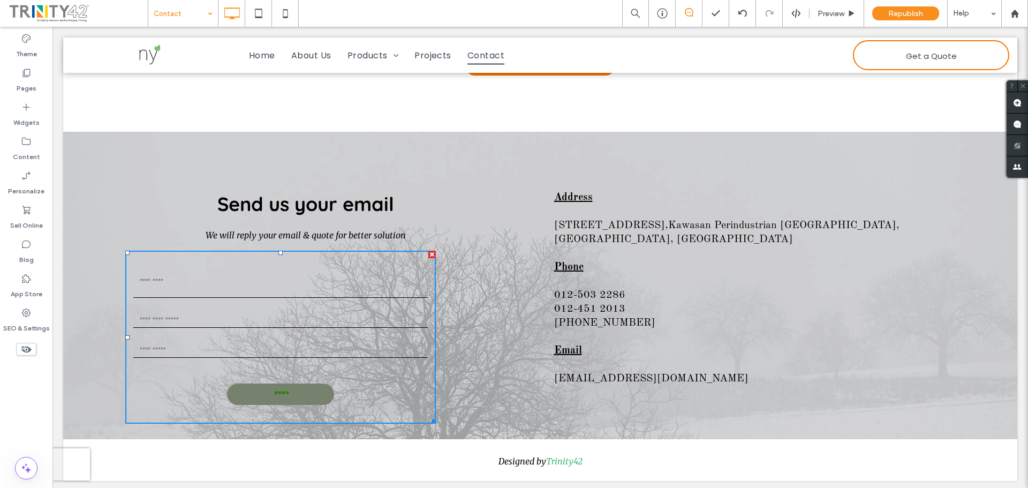
click at [302, 400] on input "****" at bounding box center [281, 393] width 105 height 21
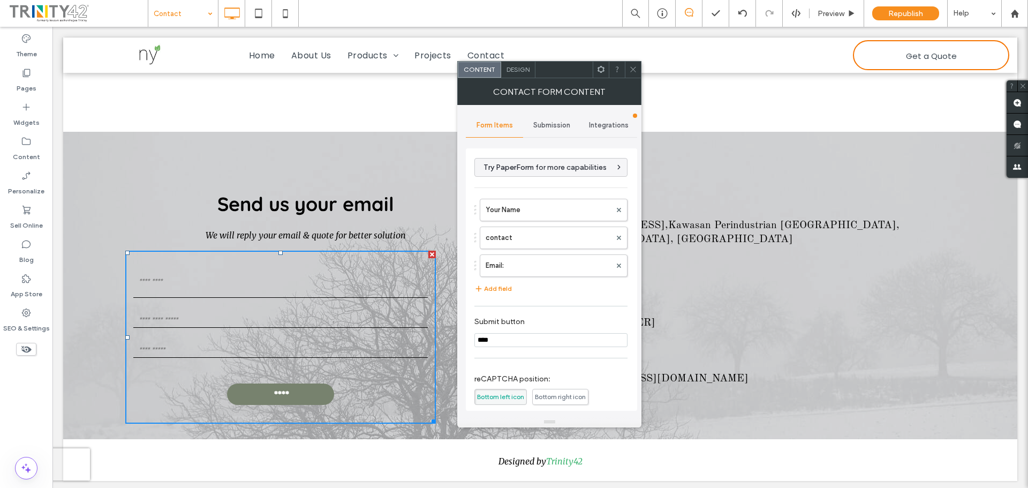
click at [515, 66] on span "Design" at bounding box center [517, 69] width 23 height 8
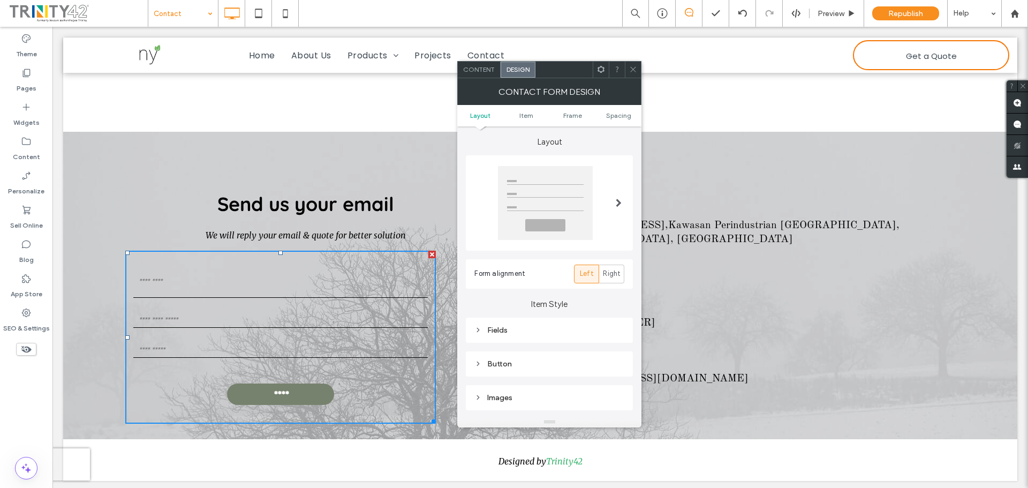
scroll to position [54, 0]
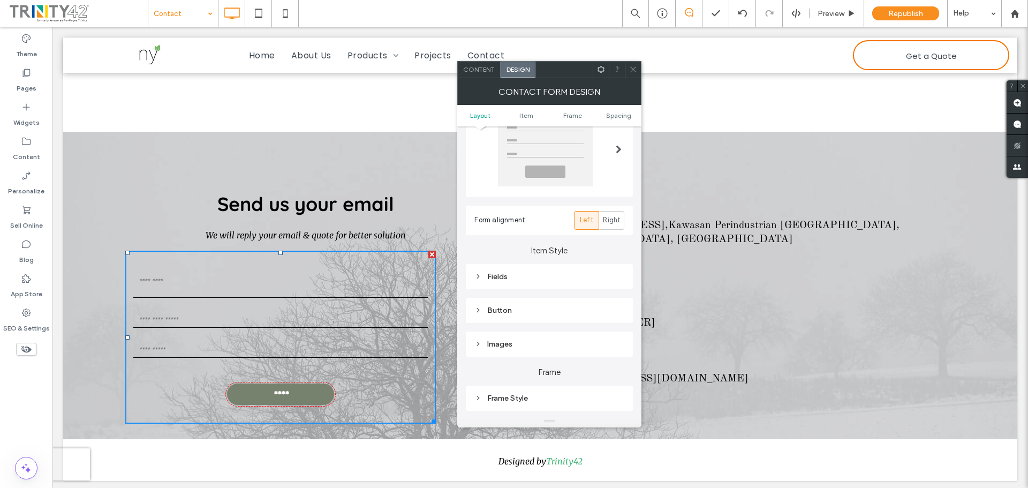
click at [548, 310] on div "Button" at bounding box center [549, 310] width 150 height 9
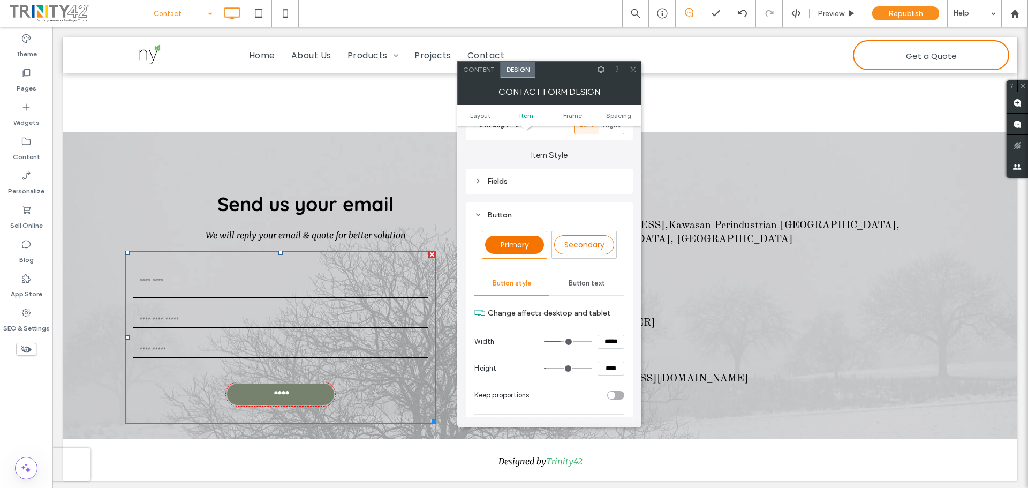
scroll to position [214, 0]
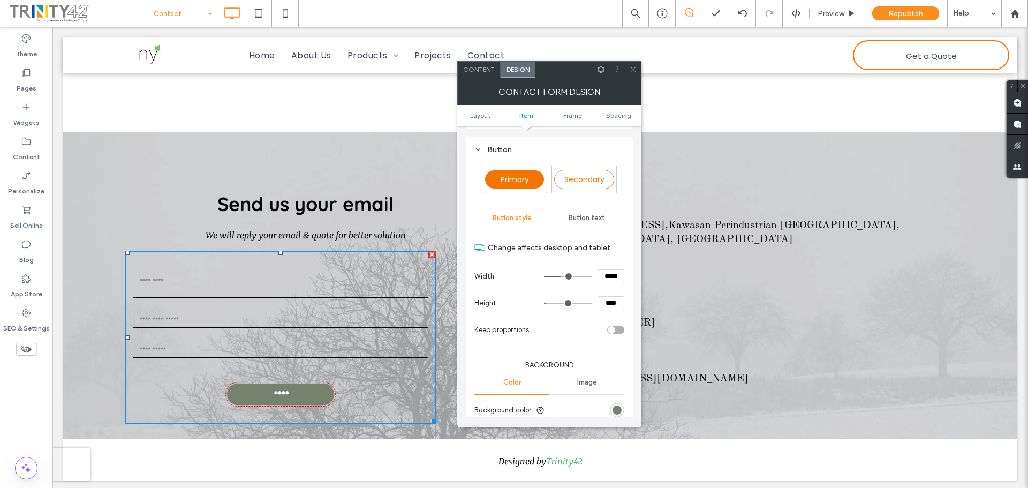
click at [591, 216] on span "Button text" at bounding box center [587, 218] width 36 height 9
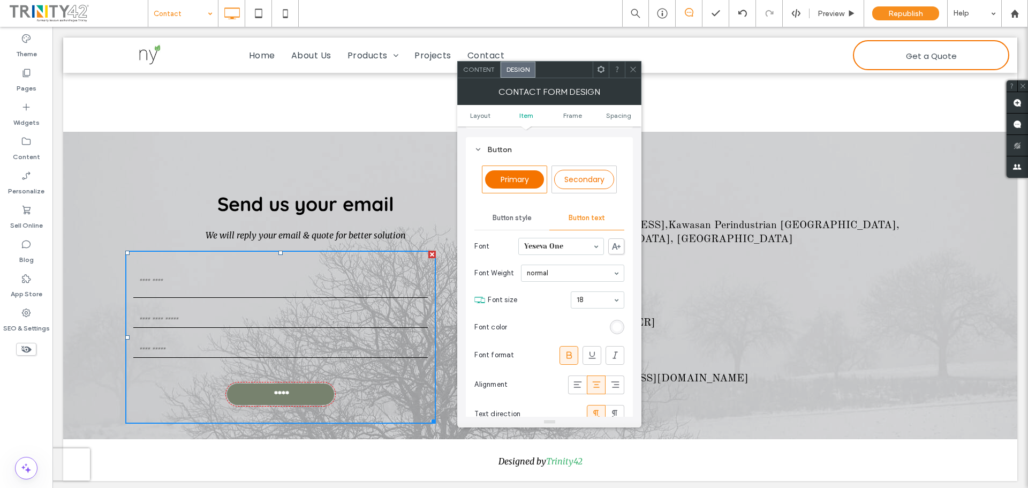
click at [591, 216] on span "Button text" at bounding box center [587, 218] width 36 height 9
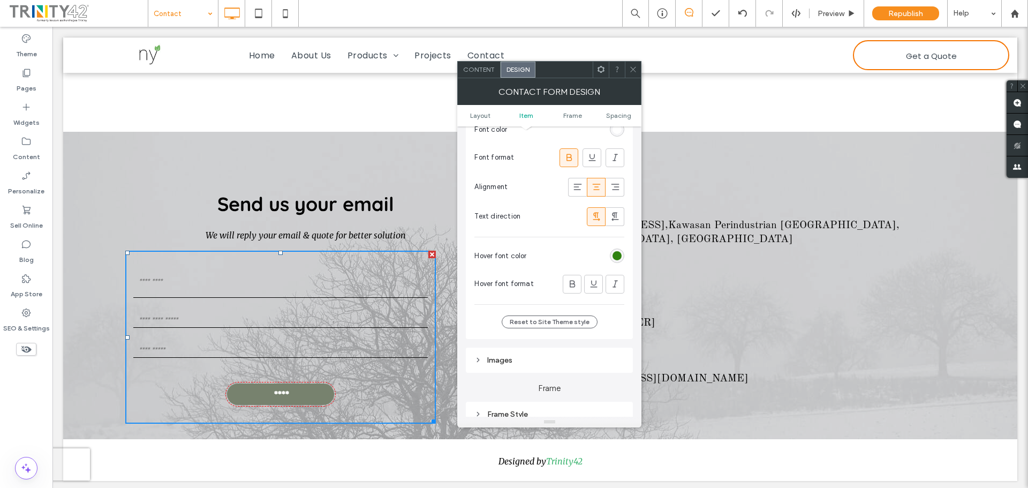
scroll to position [428, 0]
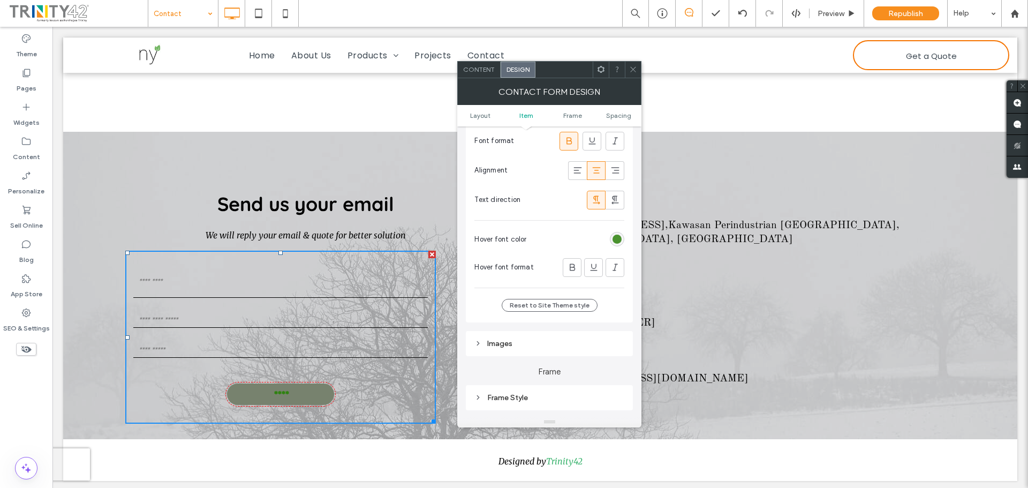
click at [615, 237] on div "rgb(47, 130, 16)" at bounding box center [616, 238] width 9 height 9
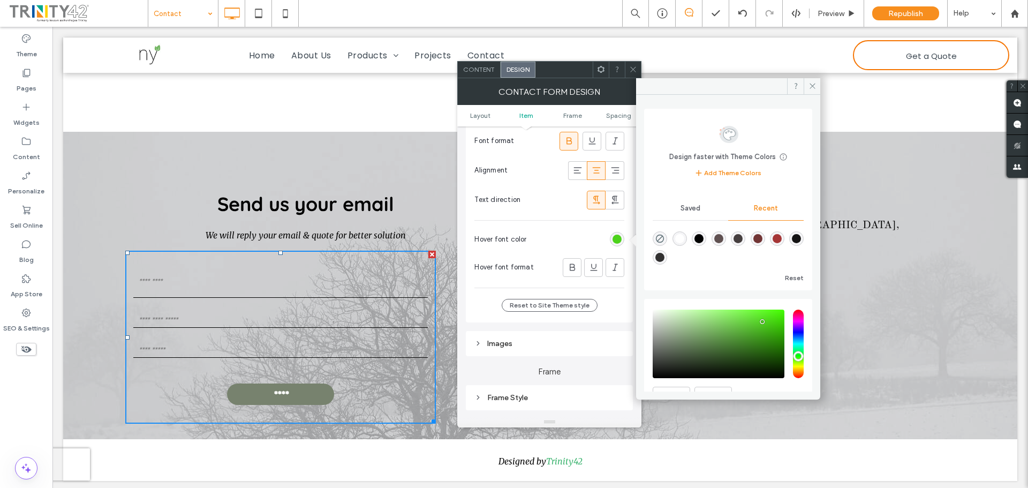
drag, startPoint x: 766, startPoint y: 340, endPoint x: 762, endPoint y: 322, distance: 18.0
click at [762, 322] on div "saturation and value" at bounding box center [719, 343] width 132 height 69
type input "*******"
drag, startPoint x: 758, startPoint y: 321, endPoint x: 766, endPoint y: 317, distance: 9.6
click at [766, 313] on div "saturation and value" at bounding box center [719, 343] width 132 height 69
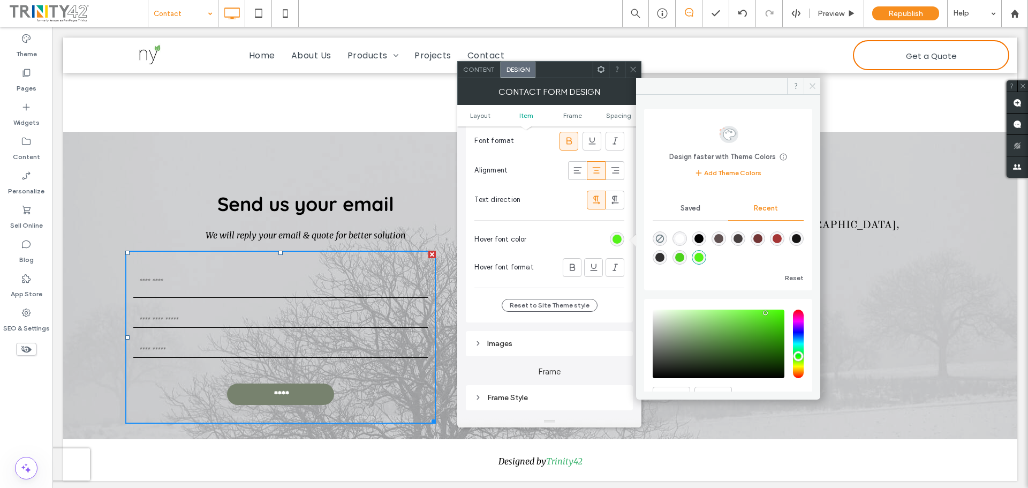
click at [812, 86] on icon at bounding box center [812, 86] width 8 height 8
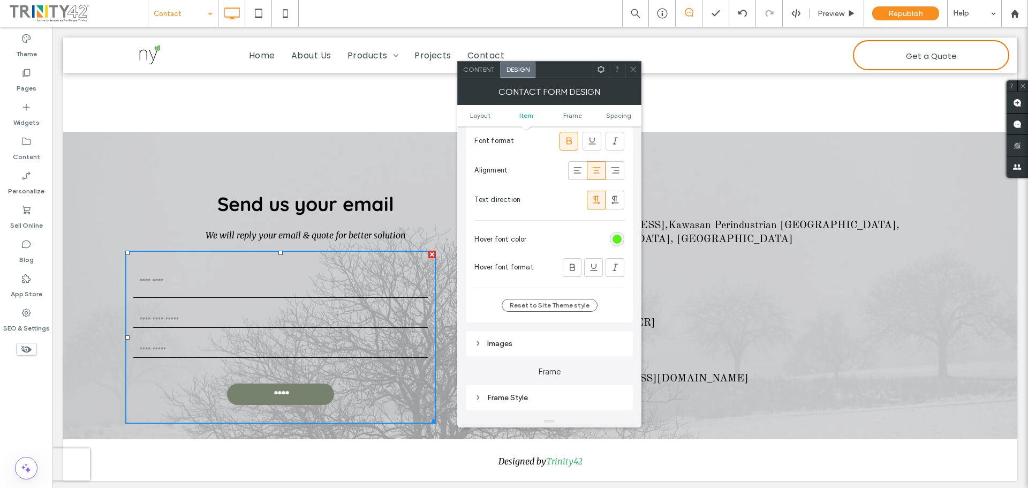
click at [633, 75] on span at bounding box center [633, 70] width 8 height 16
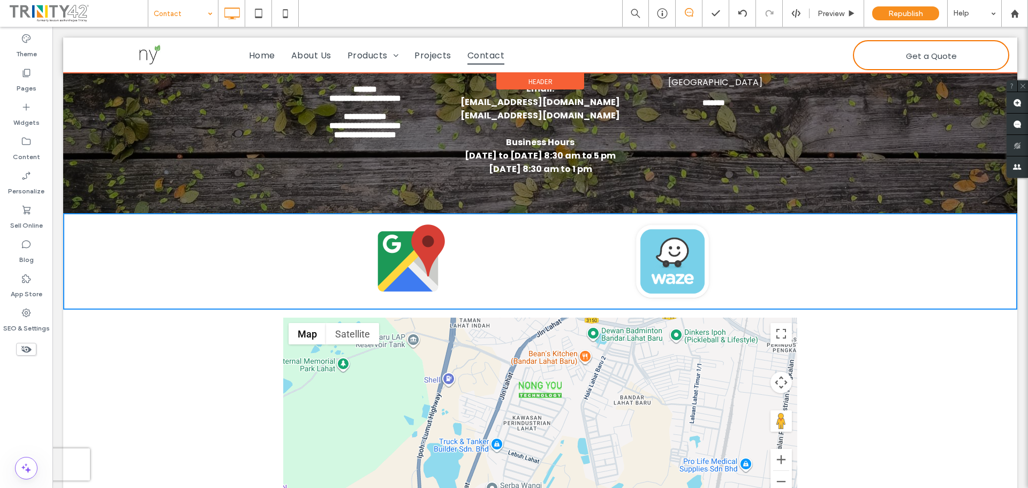
click at [904, 57] on div at bounding box center [540, 54] width 954 height 35
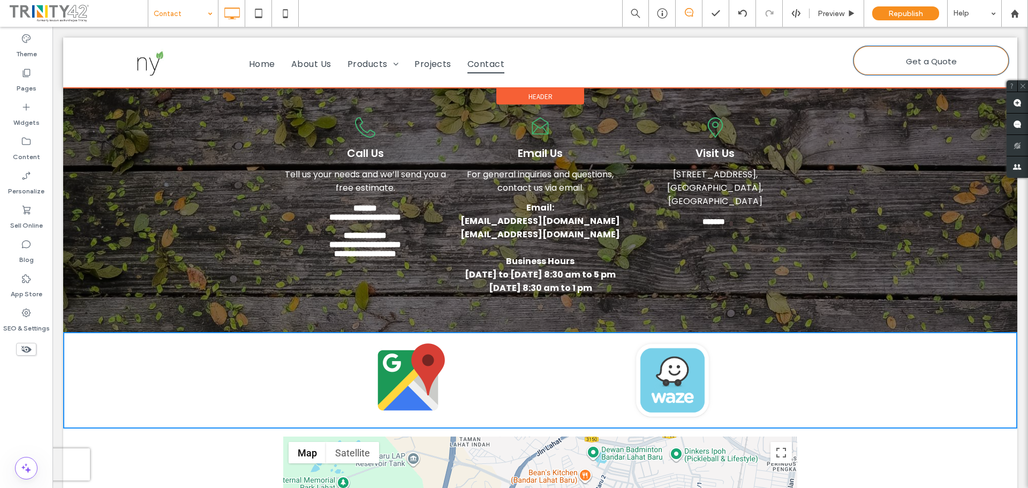
scroll to position [0, 0]
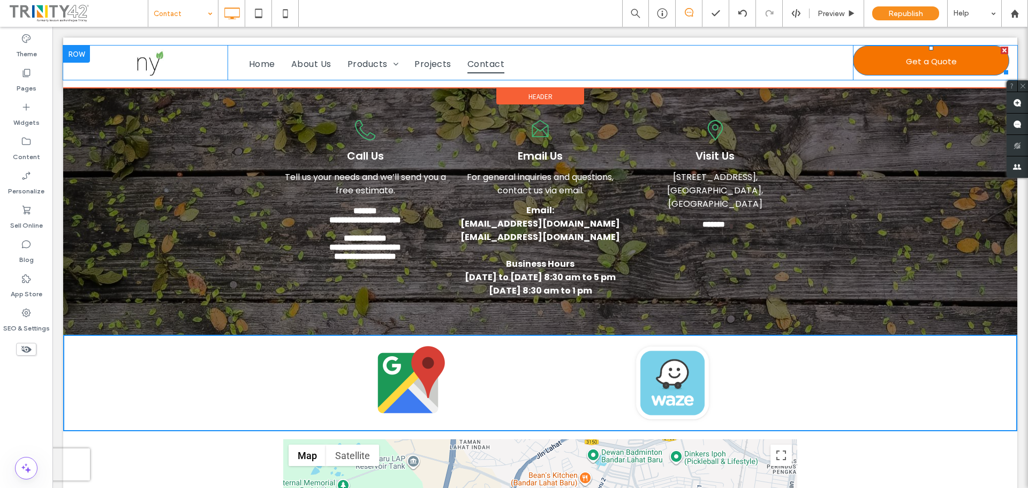
click at [906, 57] on span "Get a Quote" at bounding box center [931, 61] width 51 height 29
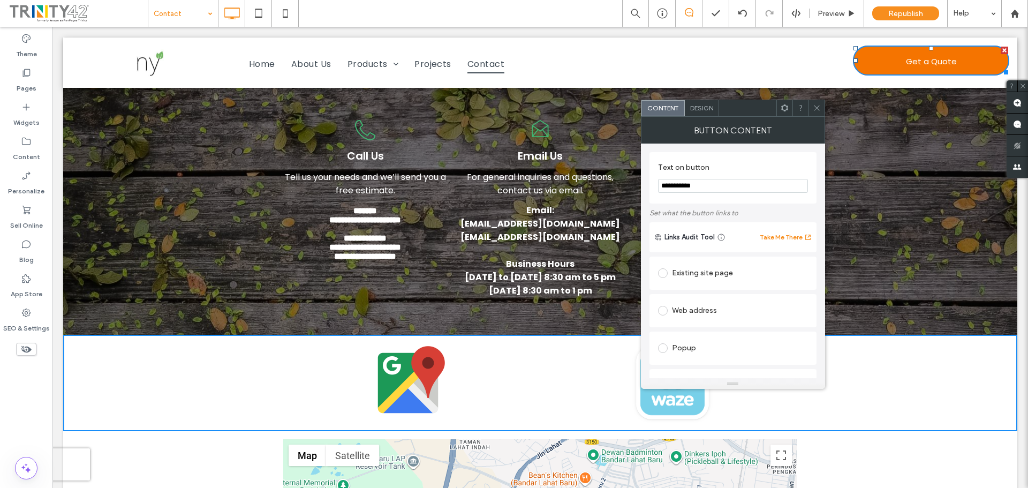
click at [906, 57] on span "Get a Quote" at bounding box center [931, 61] width 51 height 29
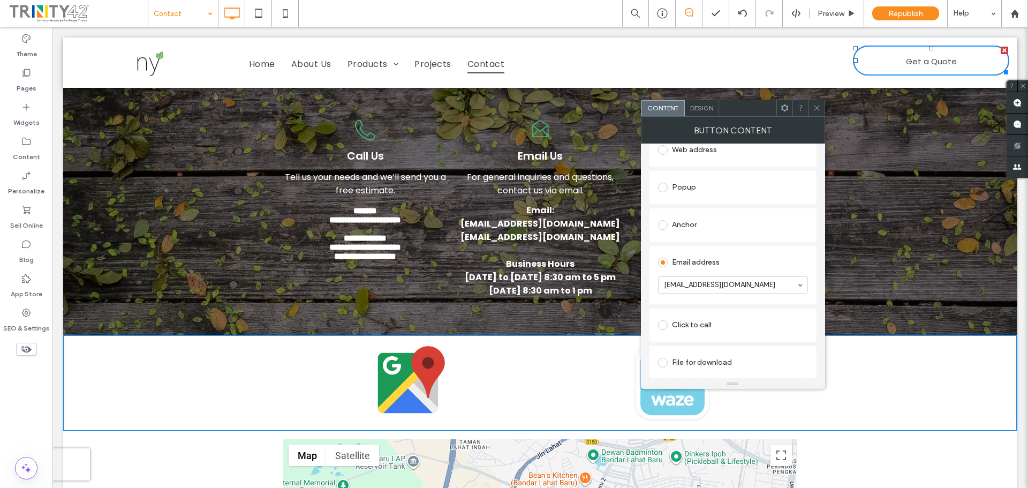
scroll to position [162, 0]
click at [819, 107] on icon at bounding box center [817, 108] width 8 height 8
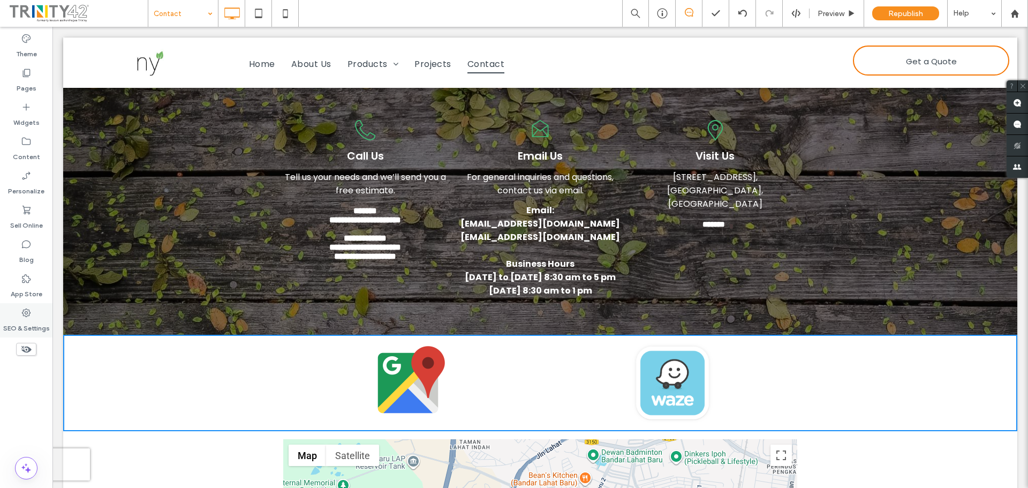
click at [28, 322] on label "SEO & Settings" at bounding box center [26, 325] width 47 height 15
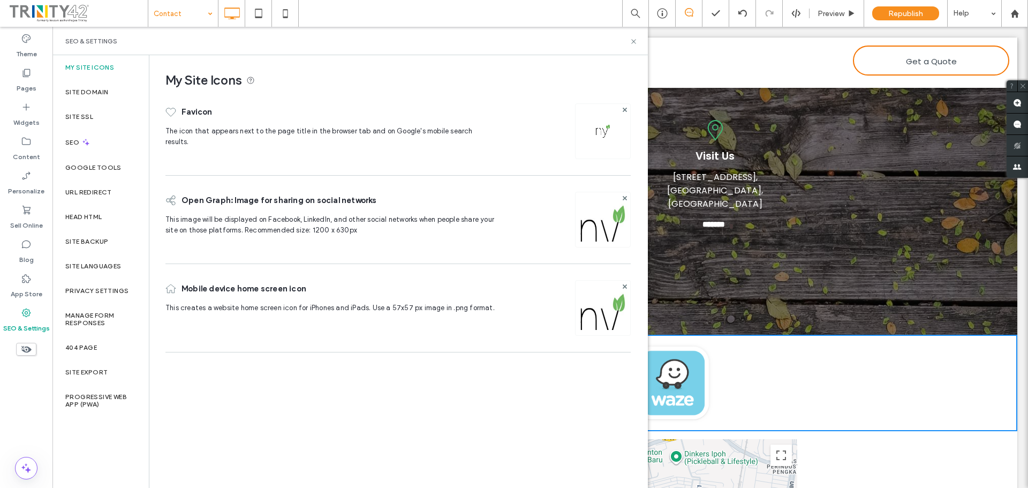
click at [594, 216] on img at bounding box center [603, 234] width 55 height 73
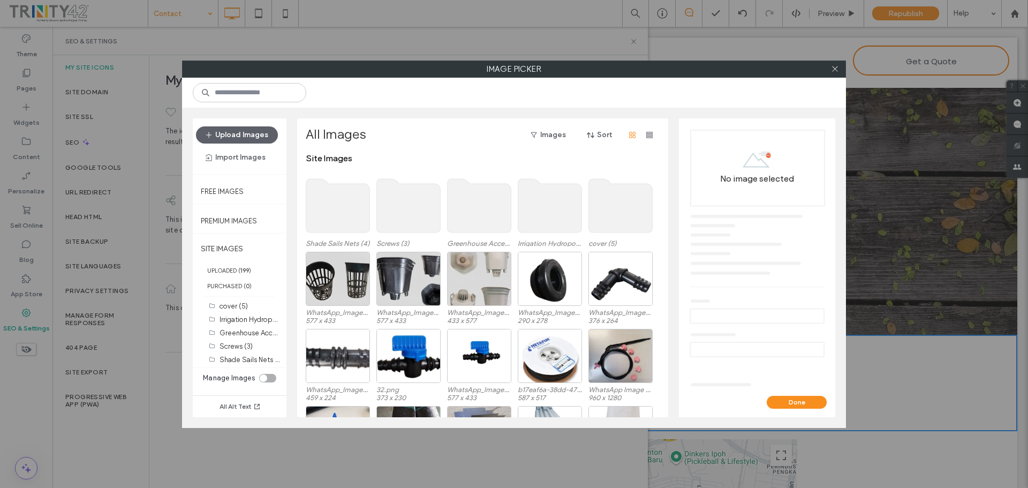
click at [499, 224] on use at bounding box center [480, 206] width 64 height 54
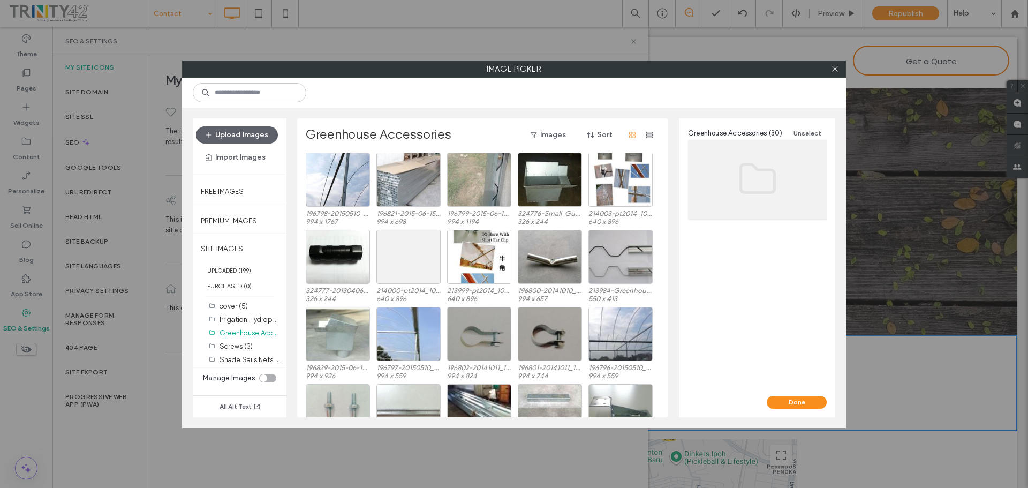
scroll to position [0, 0]
click at [260, 321] on label "Irrigation Hydroponic system (20)" at bounding box center [272, 319] width 105 height 10
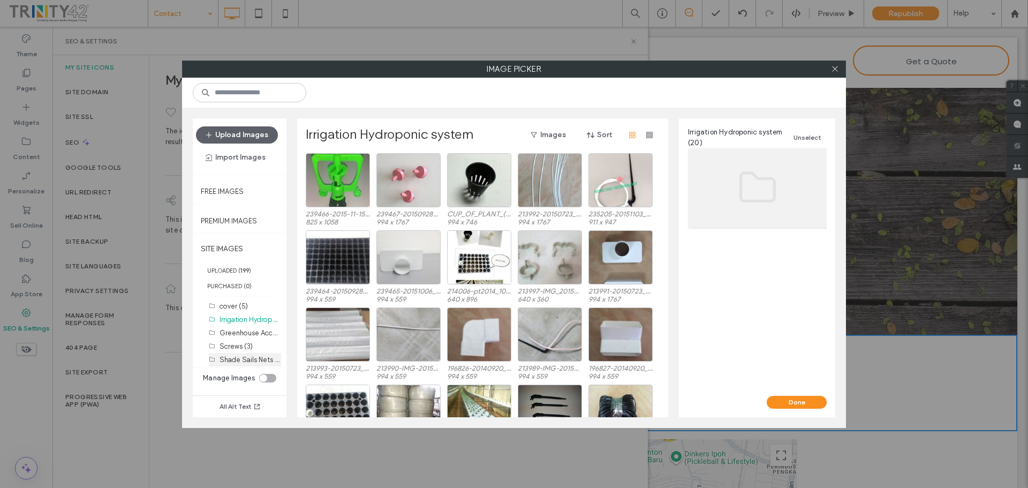
click at [249, 357] on label "Shade Sails Nets (4)" at bounding box center [252, 359] width 64 height 10
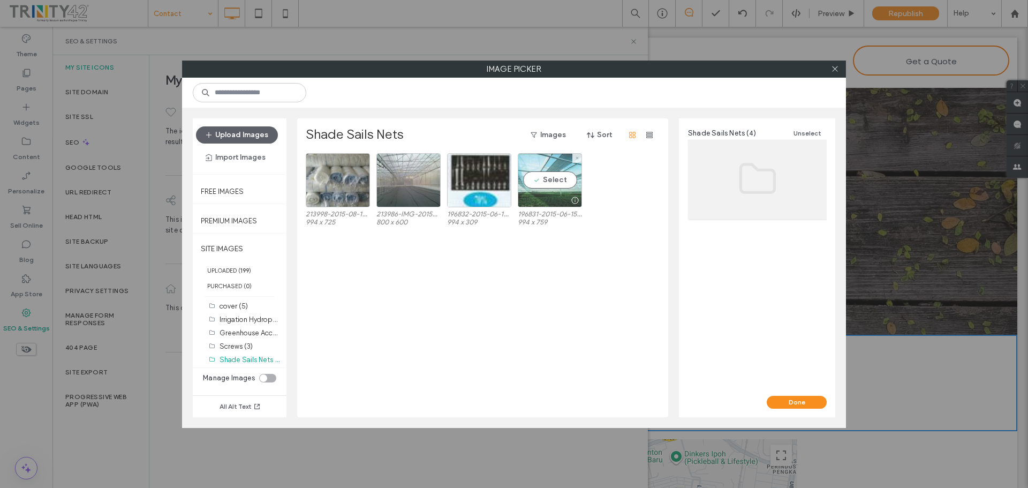
click at [547, 182] on div "Select" at bounding box center [550, 180] width 64 height 54
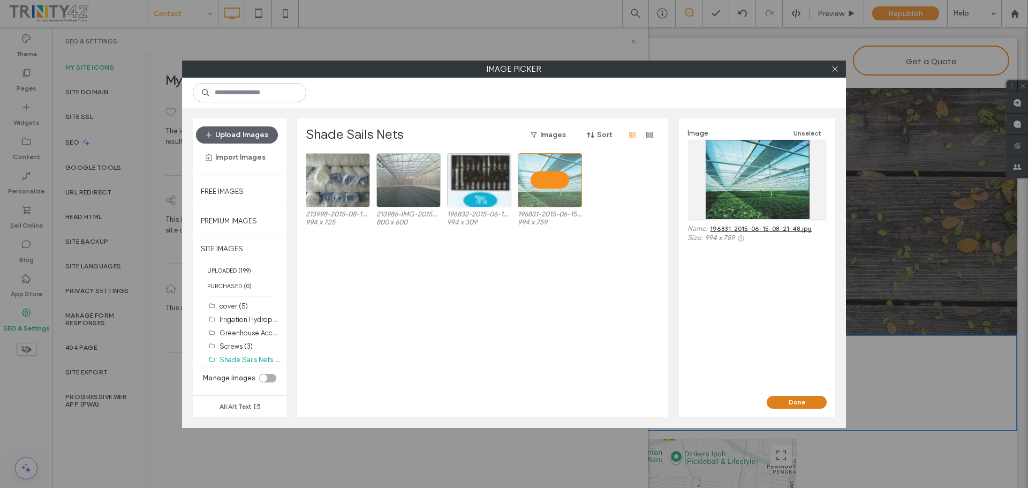
click at [797, 399] on button "Done" at bounding box center [797, 402] width 60 height 13
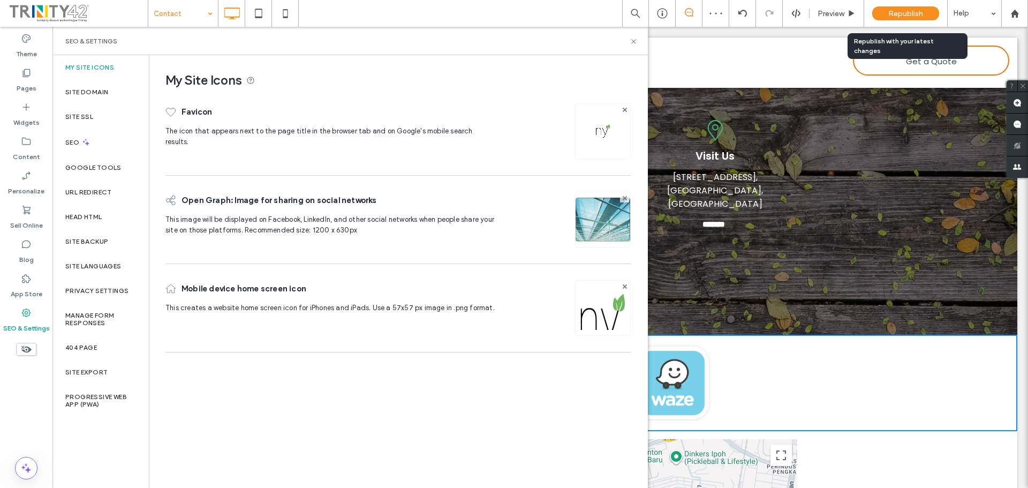
click at [913, 13] on span "Republish" at bounding box center [905, 13] width 35 height 9
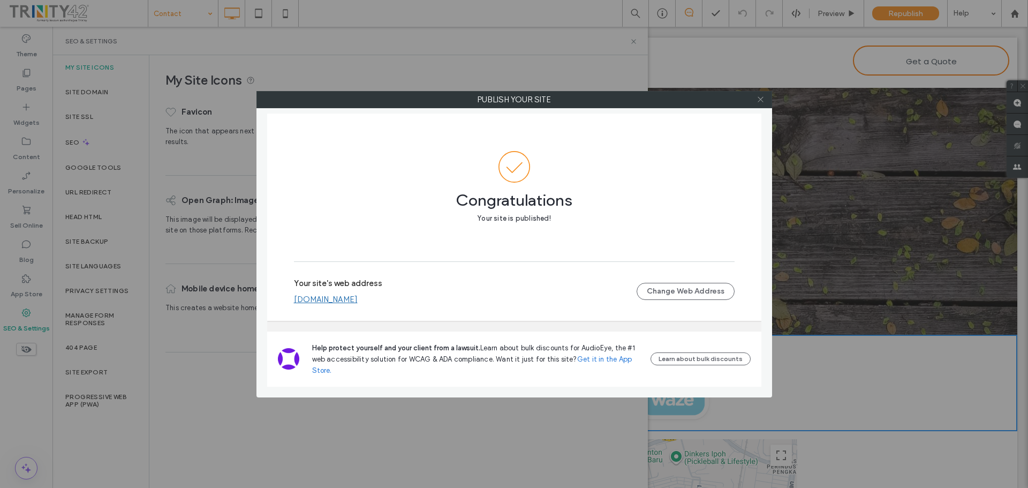
click at [759, 99] on icon at bounding box center [760, 99] width 8 height 8
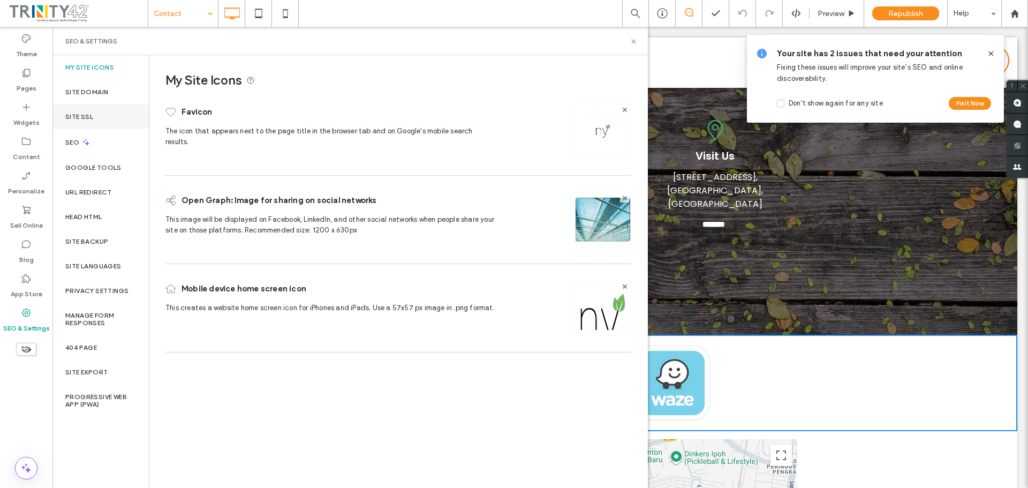
click at [92, 115] on label "Site SSL" at bounding box center [79, 116] width 28 height 7
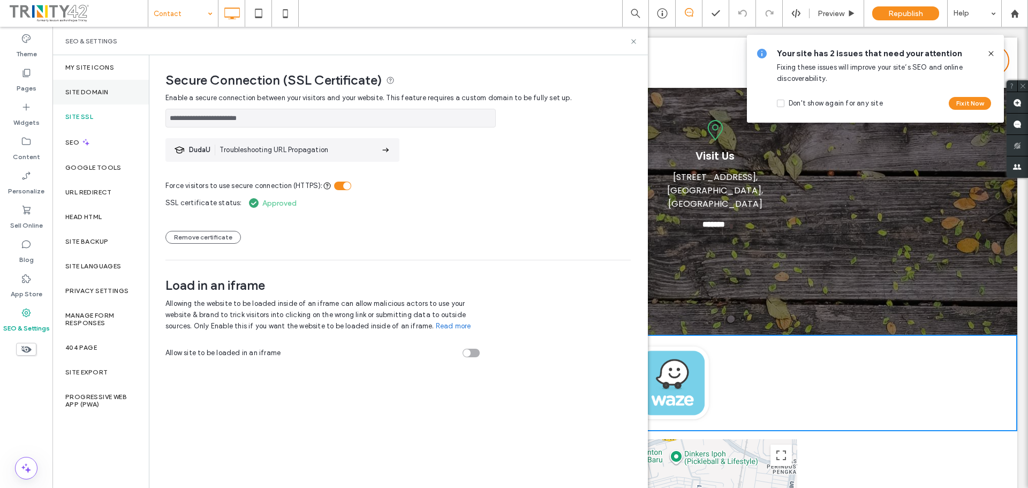
click at [37, 88] on div "Pages" at bounding box center [26, 80] width 52 height 34
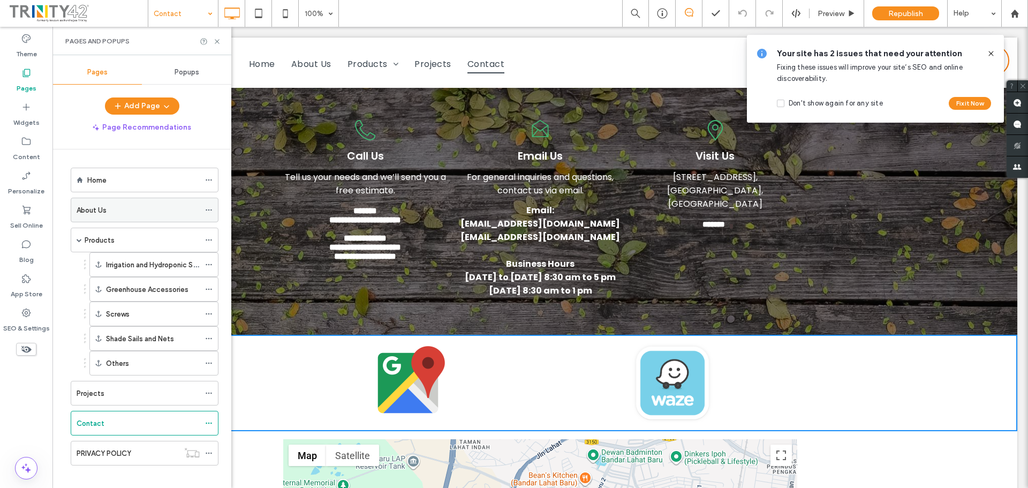
click at [210, 207] on icon at bounding box center [208, 209] width 7 height 7
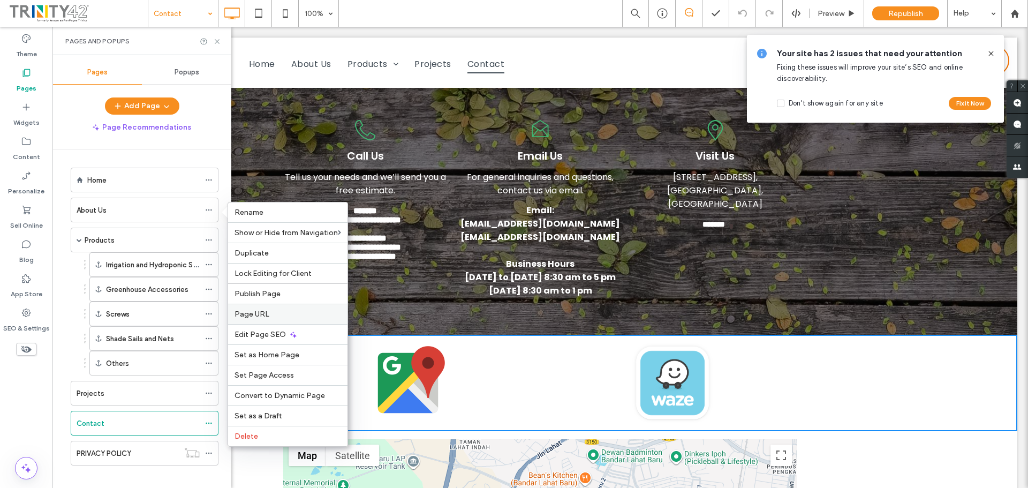
click at [300, 309] on div "Page URL" at bounding box center [287, 314] width 119 height 20
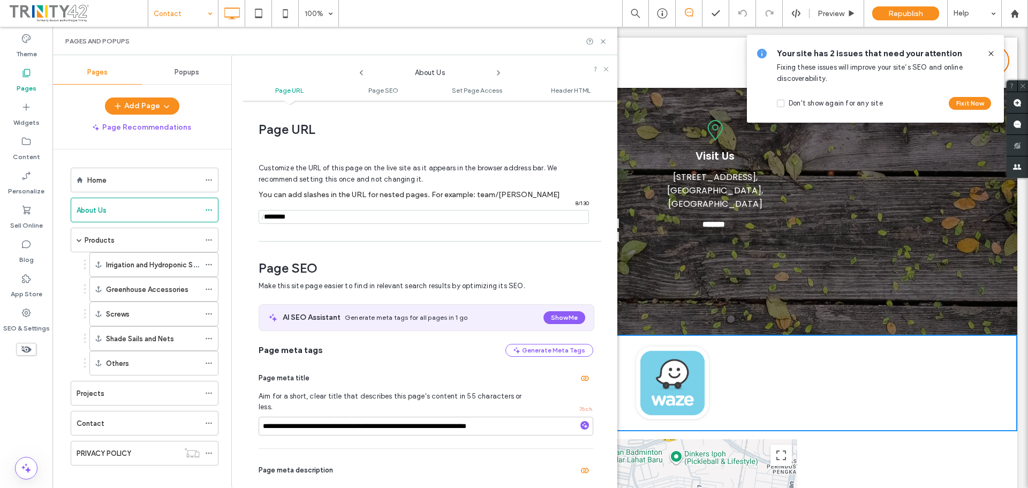
scroll to position [5, 0]
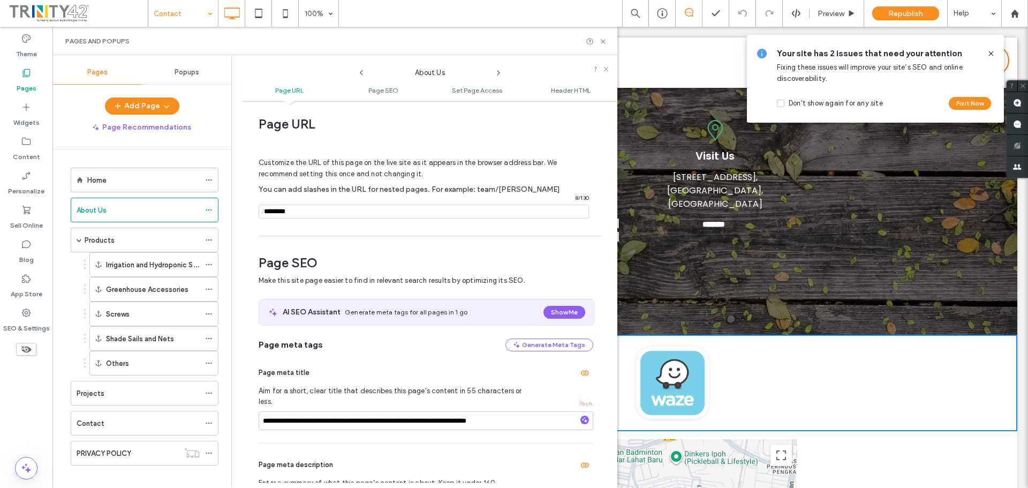
click at [497, 73] on icon at bounding box center [498, 73] width 9 height 9
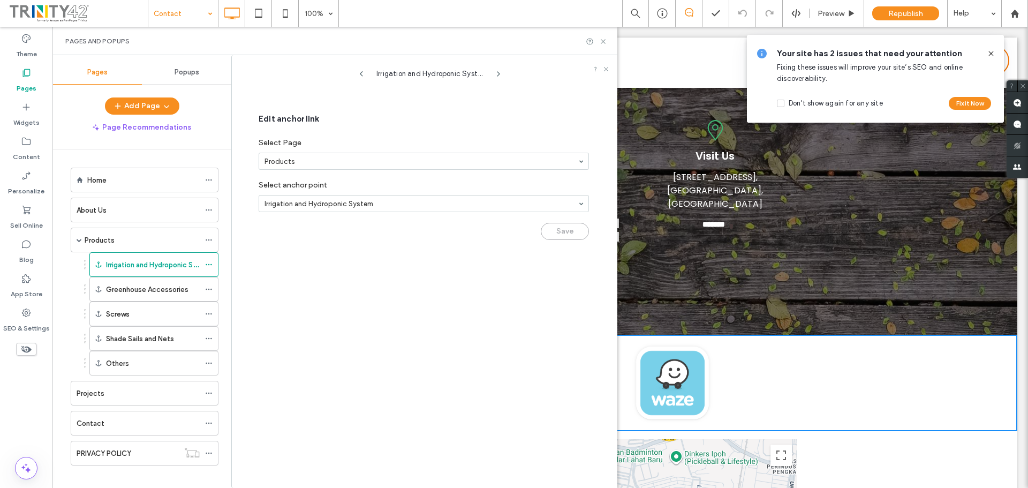
click at [497, 73] on icon at bounding box center [498, 74] width 9 height 9
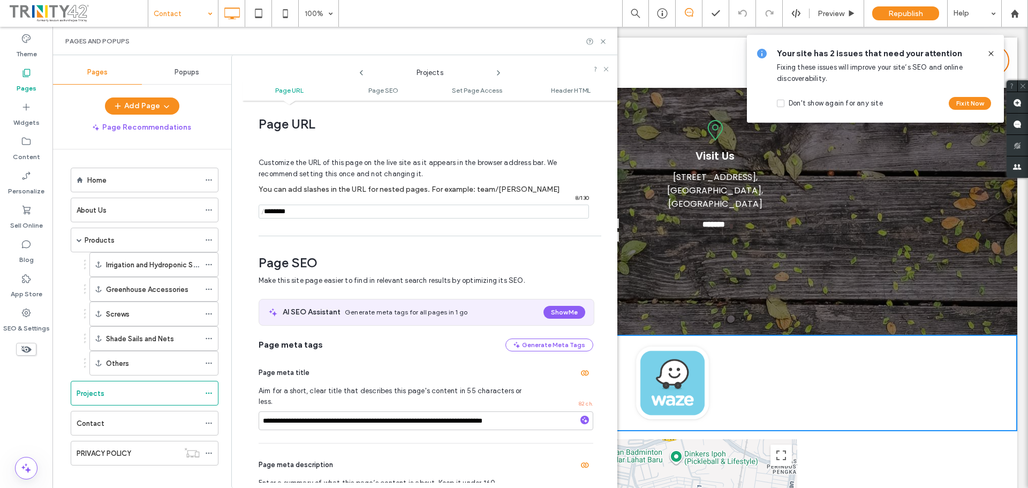
click at [497, 73] on icon at bounding box center [498, 73] width 9 height 9
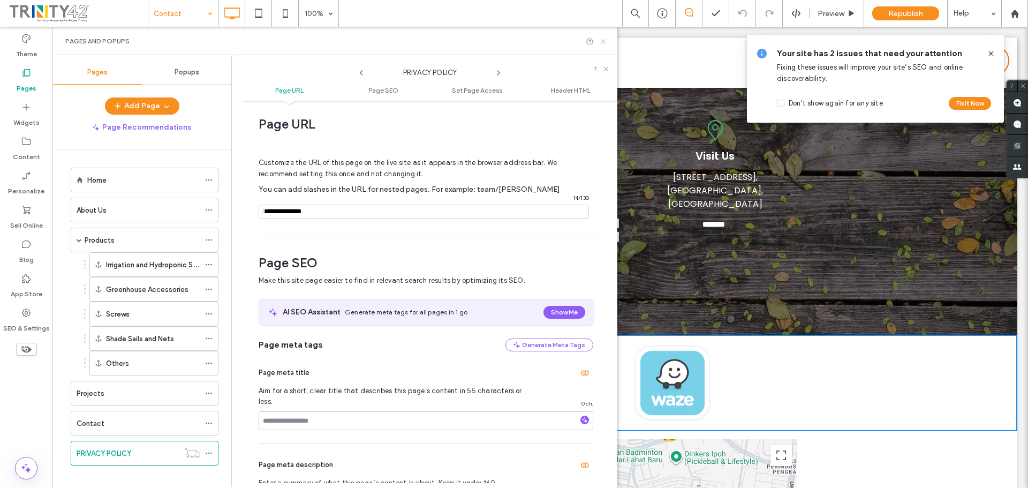
drag, startPoint x: 604, startPoint y: 42, endPoint x: 553, endPoint y: 16, distance: 57.9
click at [604, 42] on use at bounding box center [603, 41] width 4 height 4
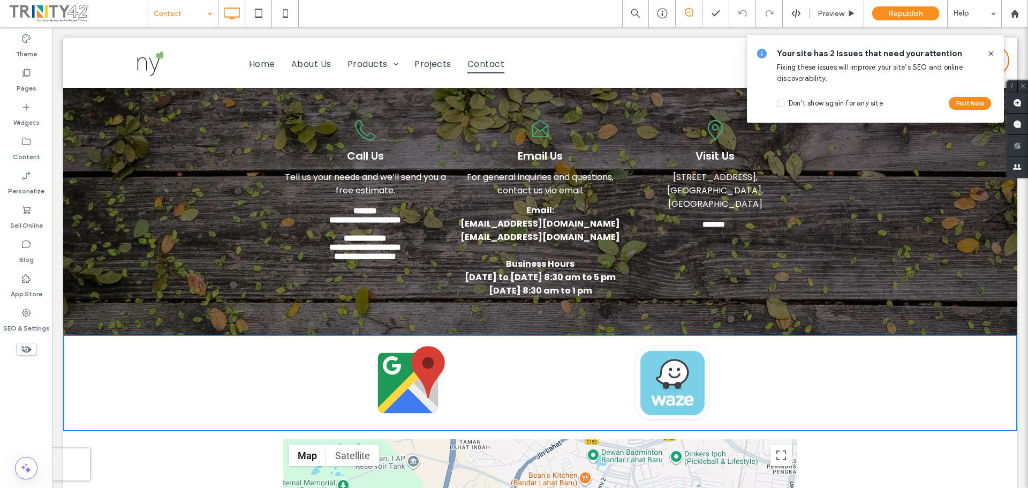
click at [994, 54] on icon at bounding box center [991, 53] width 9 height 9
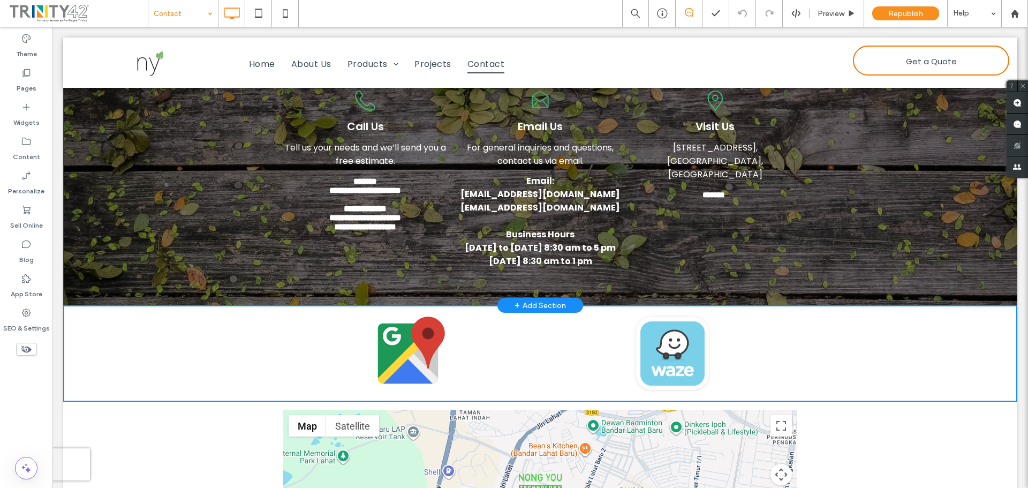
scroll to position [0, 0]
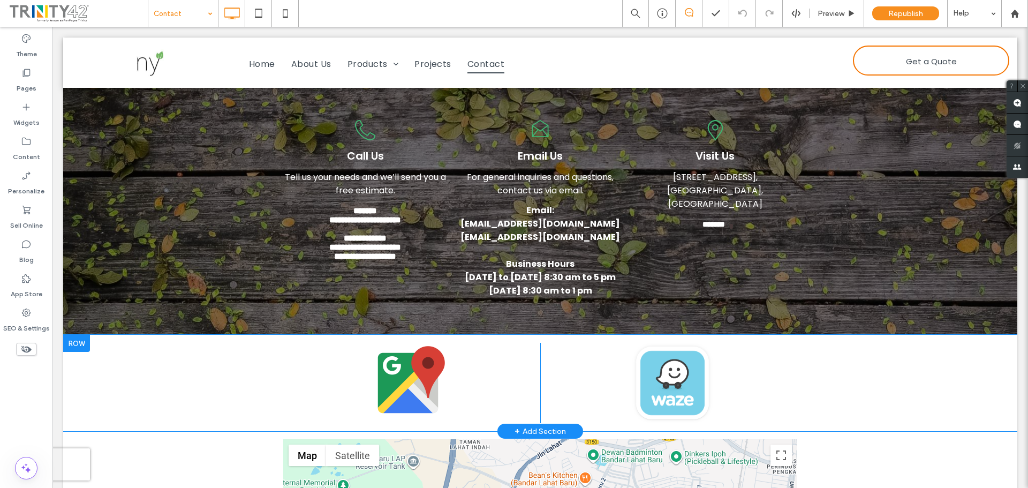
click at [818, 382] on div "Click To Paste Click To Paste Row + Add Section" at bounding box center [540, 383] width 954 height 96
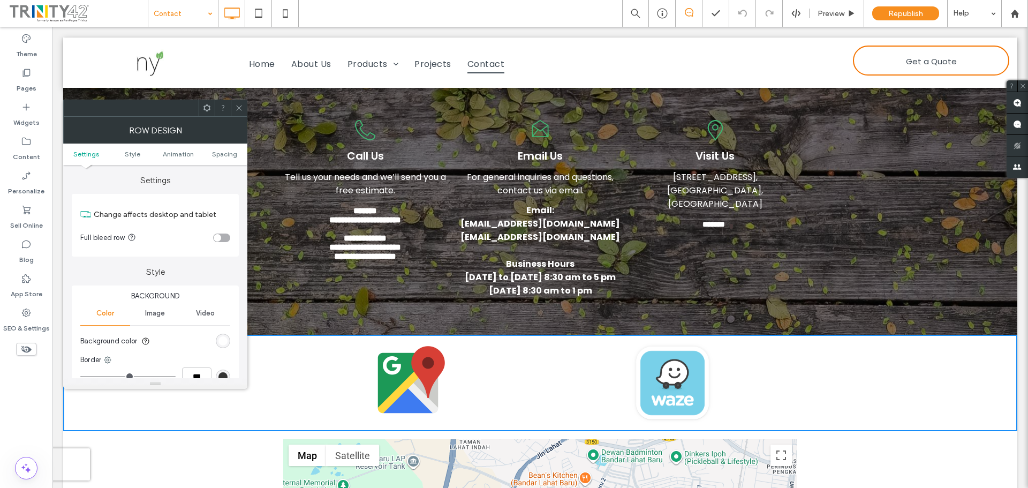
click at [238, 103] on span at bounding box center [239, 108] width 8 height 16
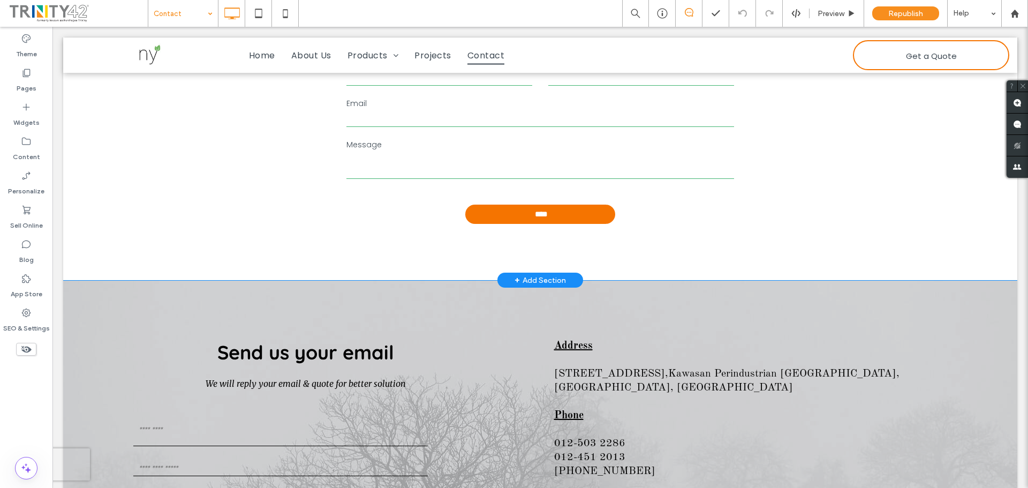
scroll to position [750, 0]
